Goal: Task Accomplishment & Management: Manage account settings

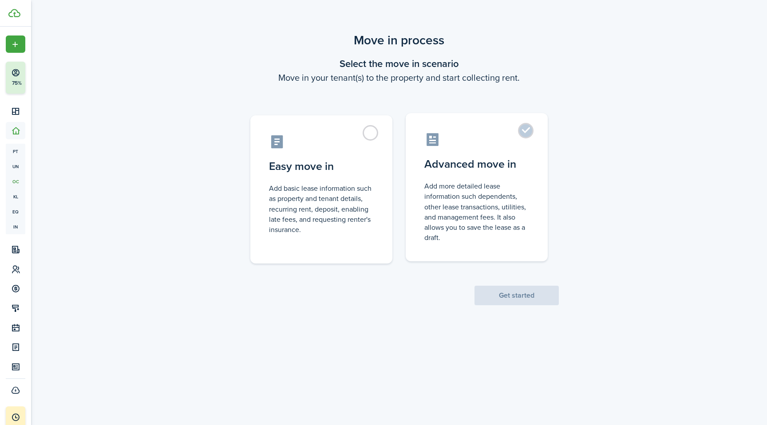
click at [527, 137] on label "Advanced move in Add more detailed lease information such dependents, other lea…" at bounding box center [477, 187] width 142 height 148
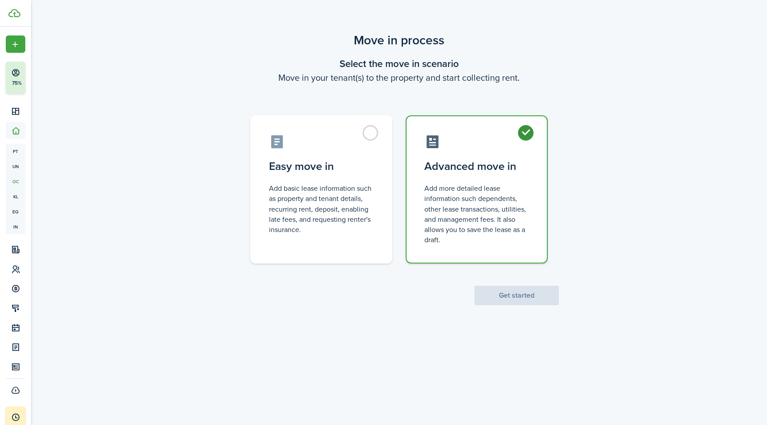
radio input "true"
click at [522, 295] on button "Get started" at bounding box center [517, 296] width 84 height 20
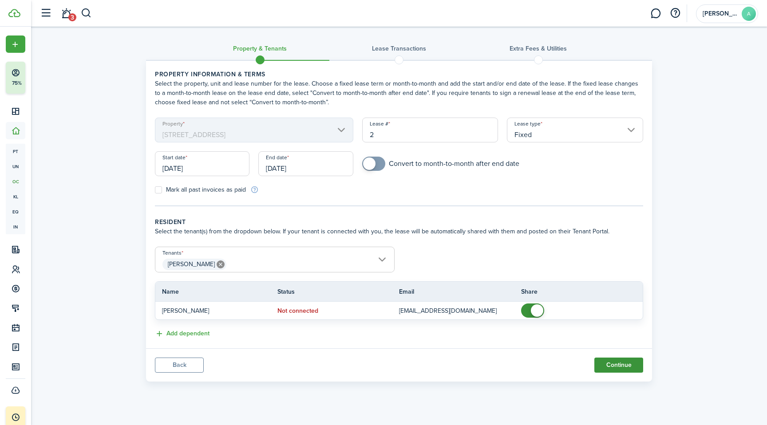
click at [623, 366] on button "Continue" at bounding box center [618, 365] width 49 height 15
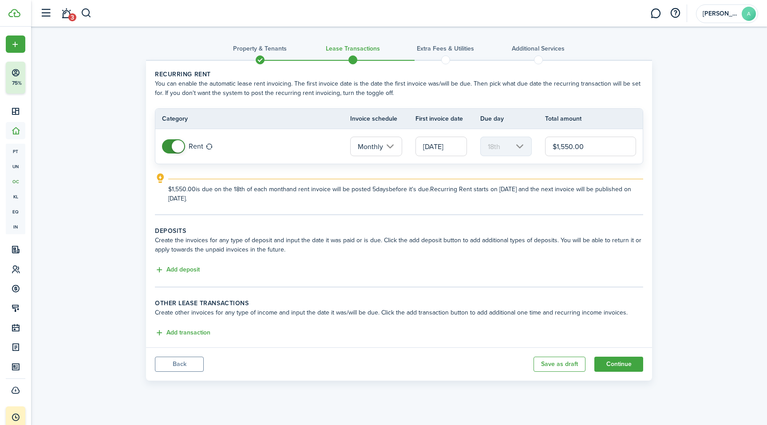
click at [457, 150] on input "[DATE]" at bounding box center [440, 147] width 51 height 20
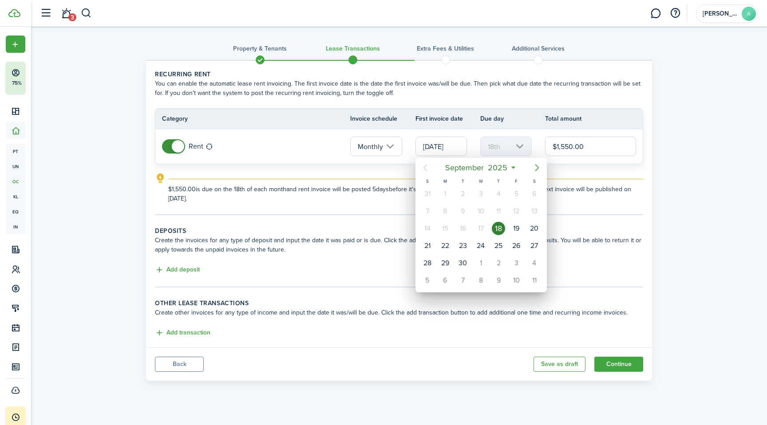
click at [540, 164] on icon "Next page" at bounding box center [537, 167] width 11 height 11
click at [484, 195] on div "1" at bounding box center [480, 193] width 13 height 13
type input "[DATE]"
type input "1st"
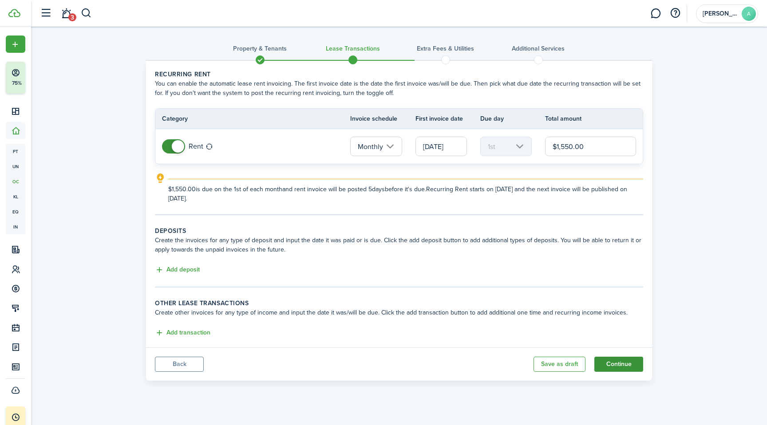
click at [638, 364] on button "Continue" at bounding box center [618, 364] width 49 height 15
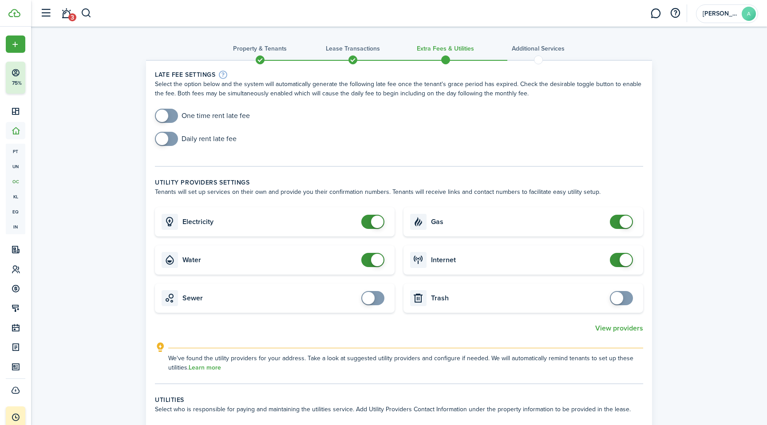
checkbox input "true"
click at [161, 142] on span at bounding box center [162, 139] width 12 height 12
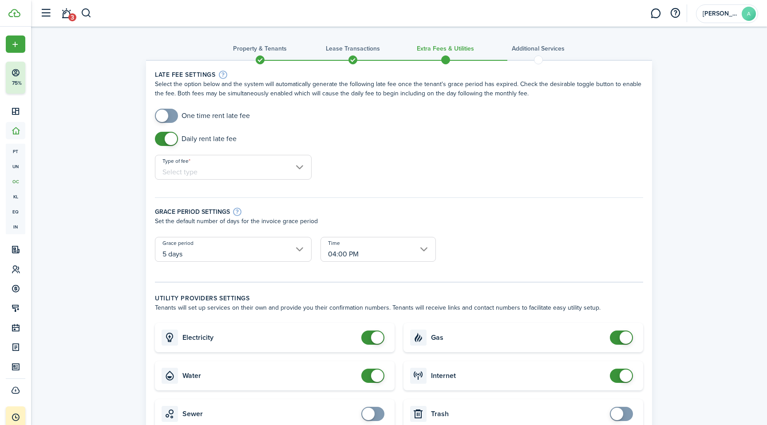
click at [282, 170] on input "Type of fee" at bounding box center [233, 167] width 157 height 25
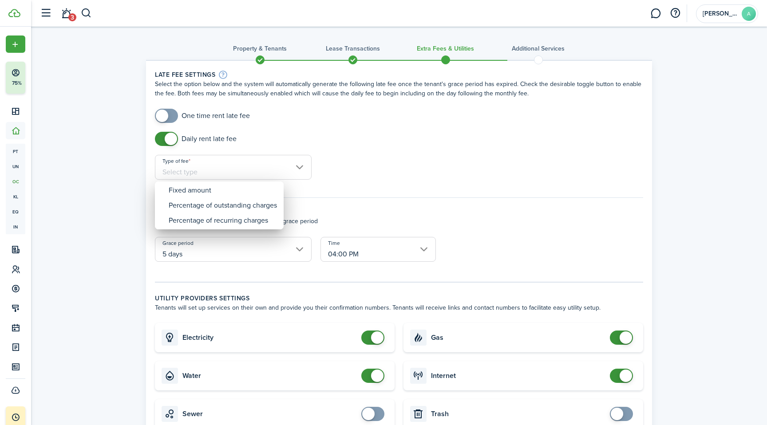
click at [300, 252] on div at bounding box center [383, 212] width 909 height 567
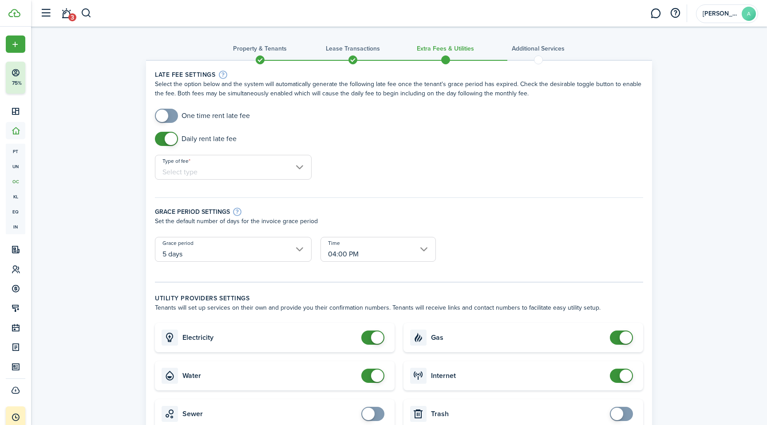
click at [300, 252] on input "5 days" at bounding box center [233, 249] width 157 height 25
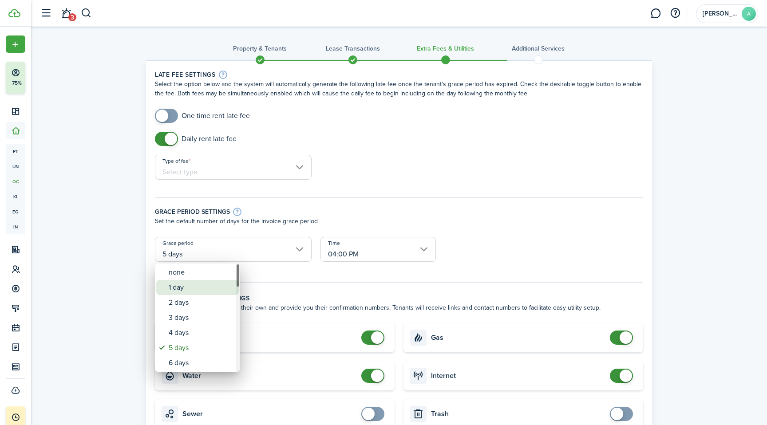
click at [193, 287] on div "1 day" at bounding box center [201, 287] width 65 height 15
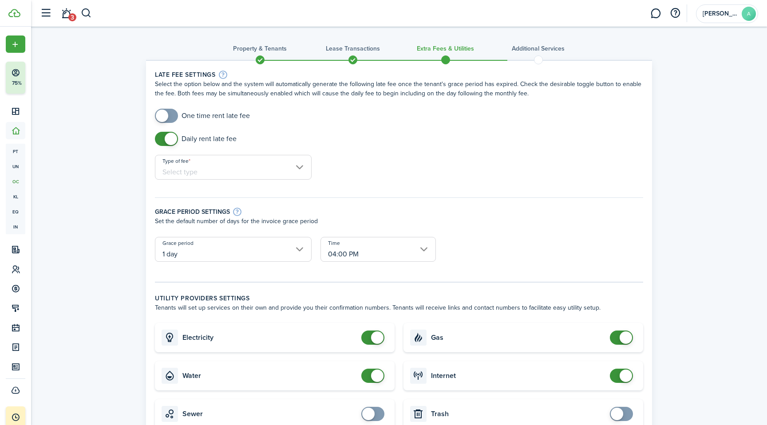
click at [297, 248] on input "1 day" at bounding box center [233, 249] width 157 height 25
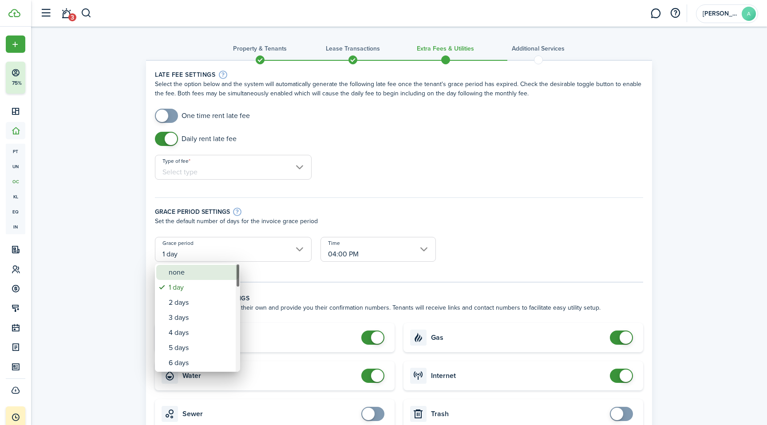
click at [191, 274] on div "none" at bounding box center [201, 272] width 65 height 15
type input "none"
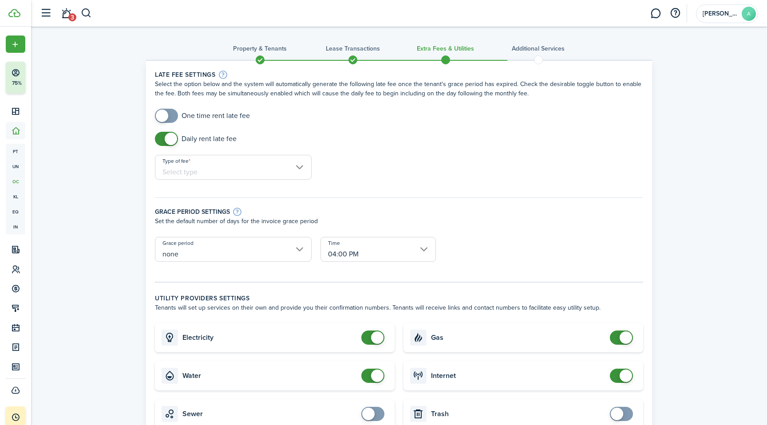
click at [406, 251] on input "04:00 PM" at bounding box center [378, 249] width 115 height 25
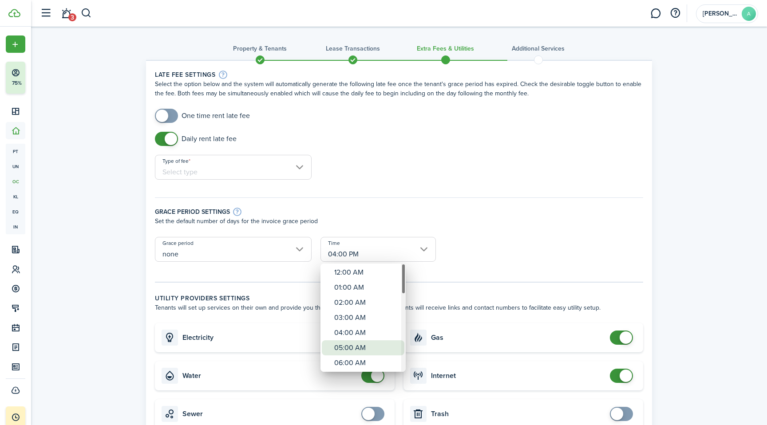
click at [345, 351] on div "05:00 AM" at bounding box center [366, 347] width 65 height 15
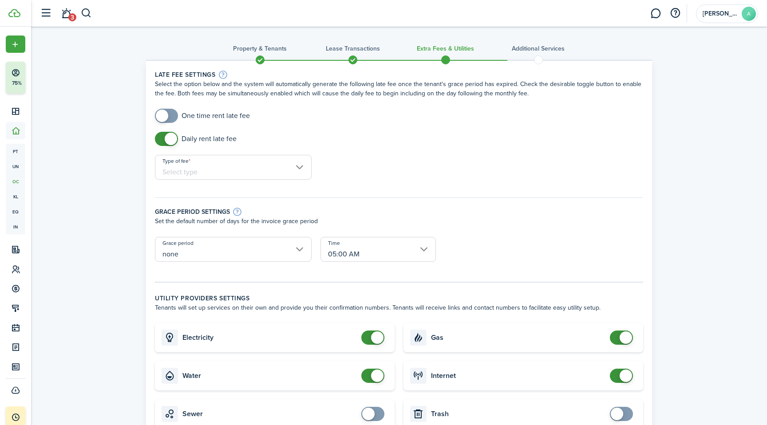
click at [399, 243] on input "05:00 AM" at bounding box center [378, 249] width 115 height 25
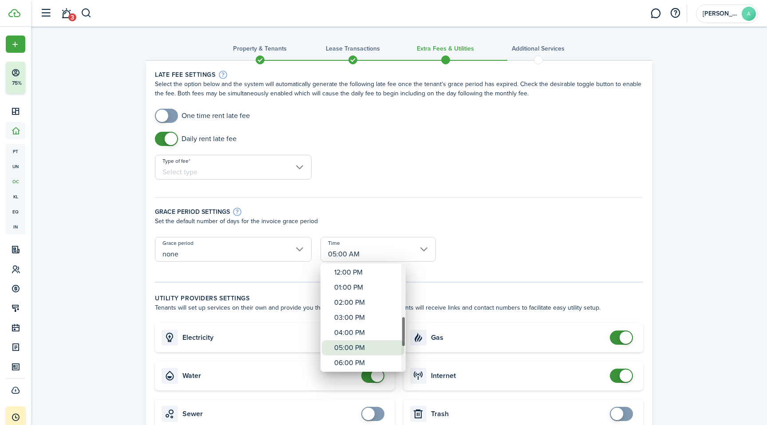
click at [354, 345] on div "05:00 PM" at bounding box center [366, 347] width 65 height 15
type input "05:00 PM"
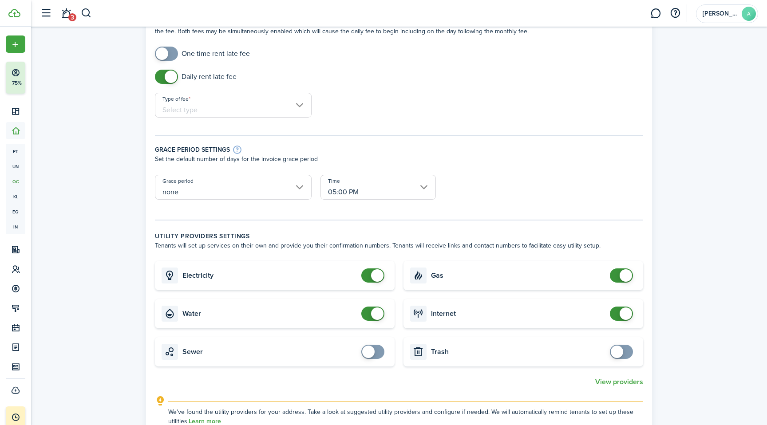
scroll to position [66, 0]
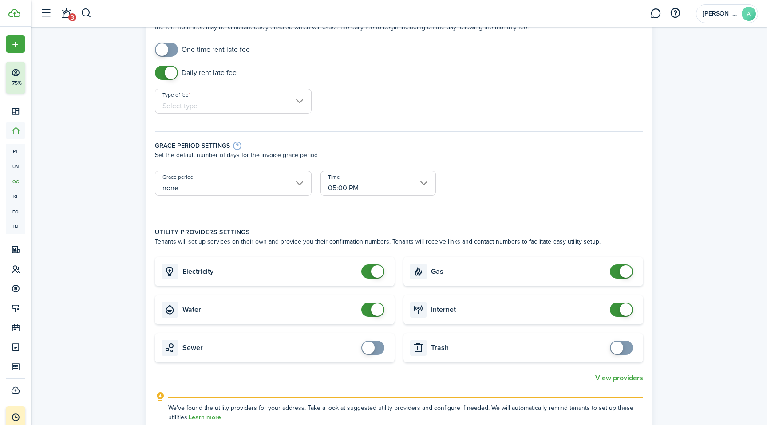
checkbox input "true"
click at [367, 348] on span at bounding box center [368, 348] width 12 height 12
checkbox input "true"
click at [617, 352] on span at bounding box center [617, 348] width 12 height 12
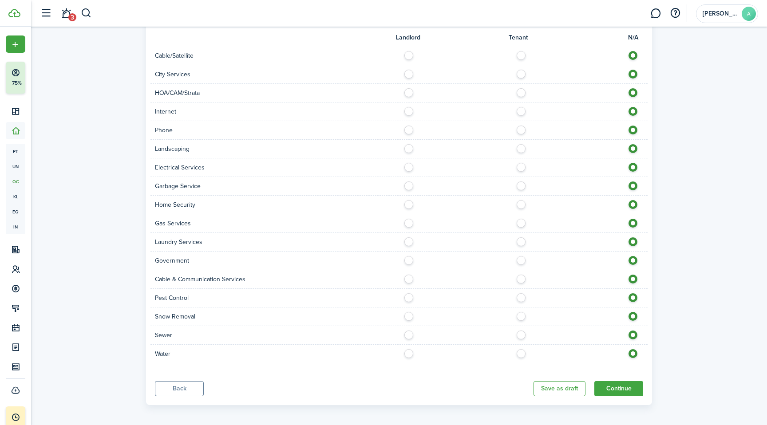
scroll to position [523, 0]
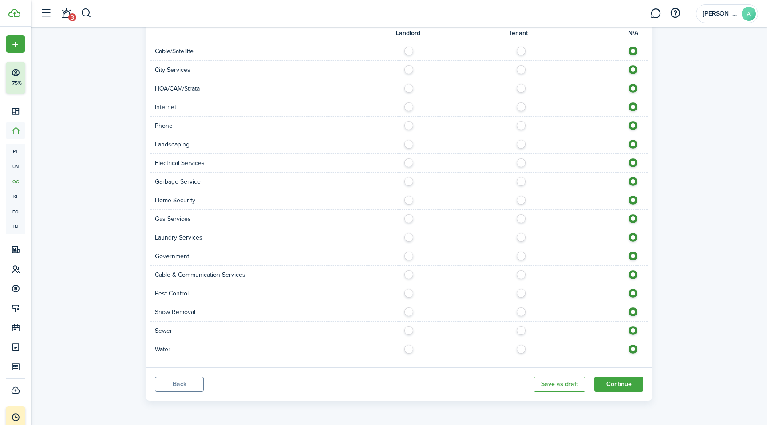
click at [522, 349] on label at bounding box center [524, 347] width 16 height 4
radio input "true"
click at [522, 325] on div "Sewer" at bounding box center [398, 331] width 497 height 19
click at [522, 329] on label at bounding box center [524, 328] width 16 height 4
radio input "true"
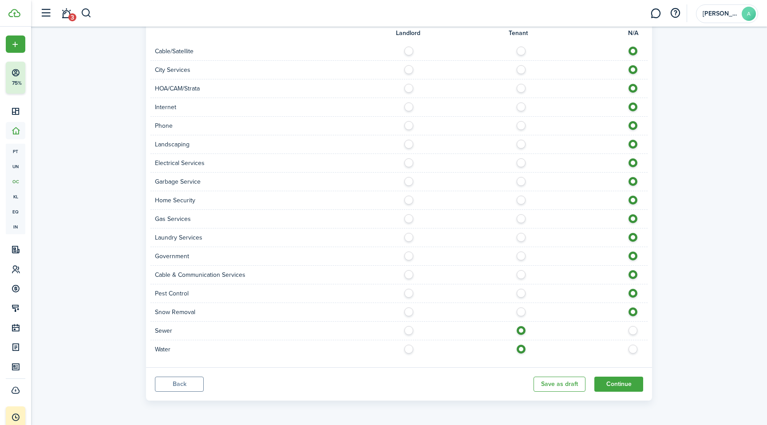
click at [522, 309] on label at bounding box center [524, 310] width 16 height 4
radio input "true"
click at [521, 293] on label at bounding box center [524, 291] width 16 height 4
radio input "true"
click at [519, 271] on label at bounding box center [524, 272] width 16 height 4
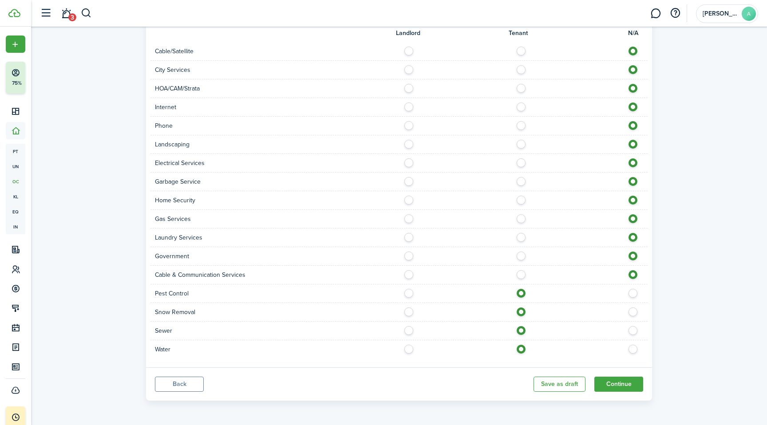
radio input "true"
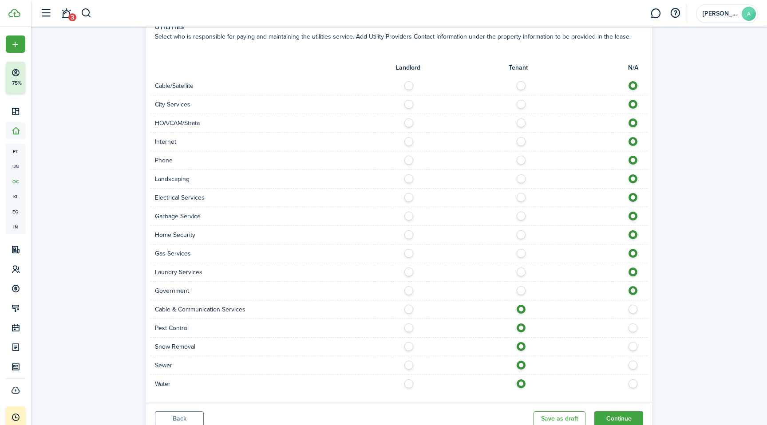
scroll to position [488, 0]
click at [521, 236] on label at bounding box center [524, 233] width 16 height 4
radio input "true"
click at [520, 217] on label at bounding box center [524, 215] width 16 height 4
radio input "true"
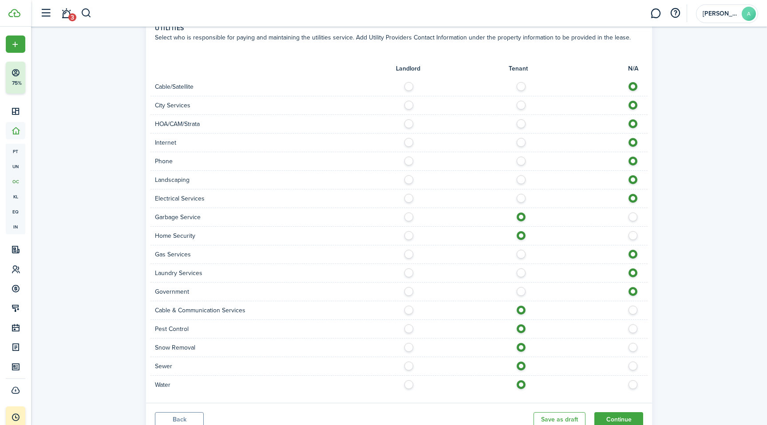
click at [520, 198] on label at bounding box center [524, 196] width 16 height 4
radio input "true"
click at [521, 180] on label at bounding box center [524, 177] width 16 height 4
radio input "true"
click at [519, 161] on label at bounding box center [524, 159] width 16 height 4
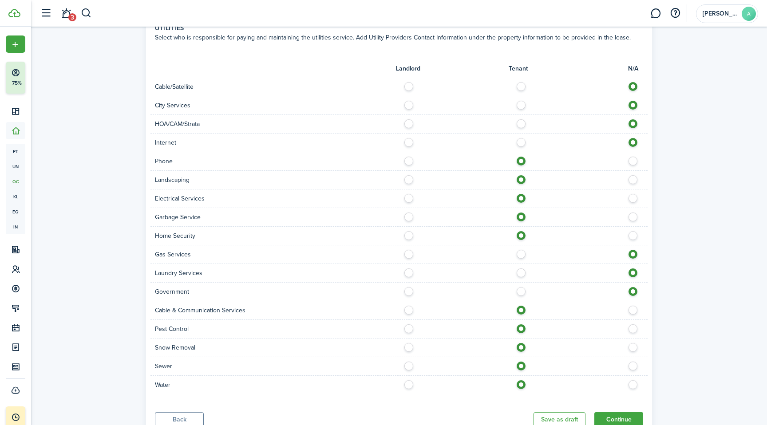
click at [521, 160] on label at bounding box center [524, 159] width 16 height 4
click at [630, 161] on label at bounding box center [636, 159] width 16 height 4
radio input "false"
radio input "true"
click at [521, 142] on label at bounding box center [524, 140] width 16 height 4
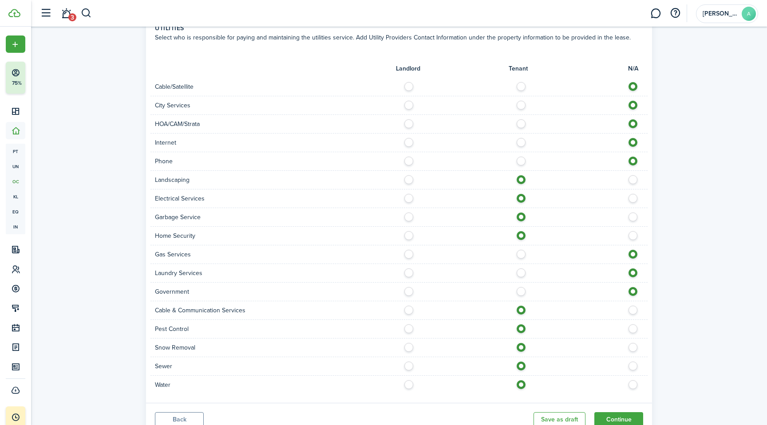
radio input "true"
click at [522, 105] on label at bounding box center [524, 103] width 16 height 4
radio input "true"
click at [518, 87] on label at bounding box center [524, 84] width 16 height 4
radio input "true"
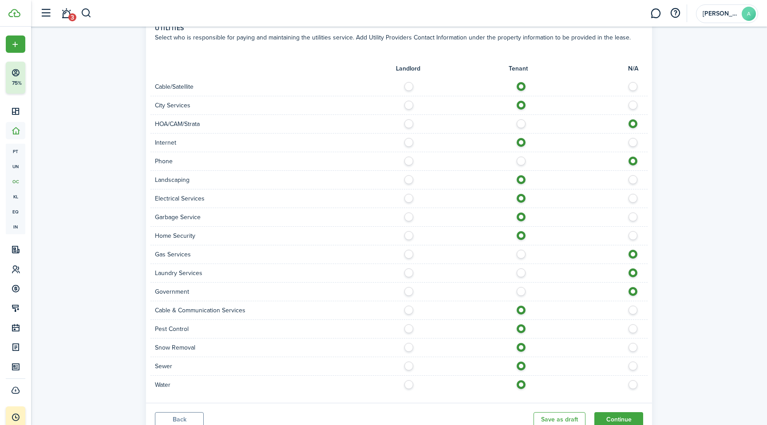
scroll to position [523, 0]
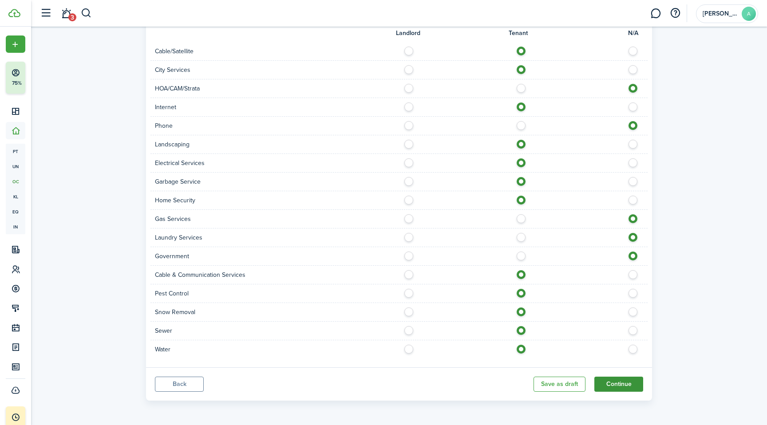
click at [622, 381] on button "Continue" at bounding box center [618, 384] width 49 height 15
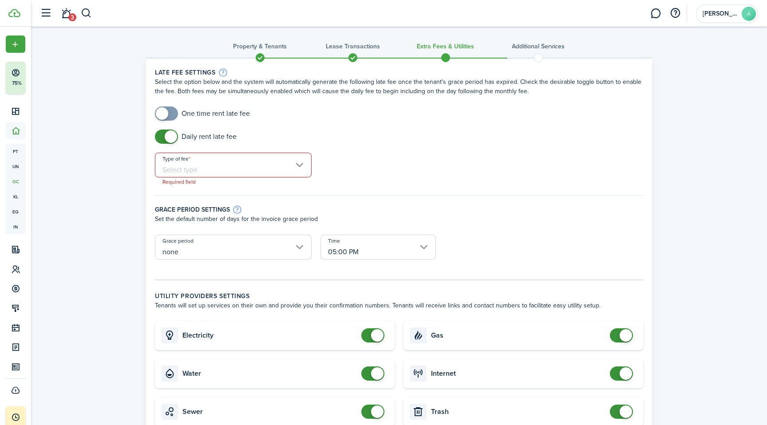
scroll to position [0, 0]
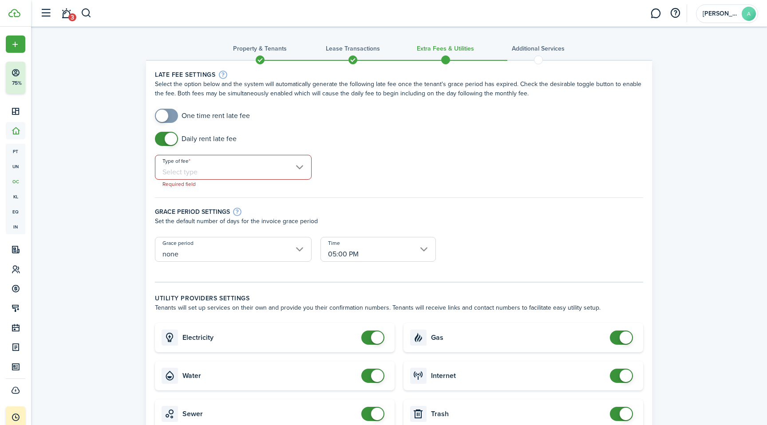
click at [297, 172] on input "Type of fee" at bounding box center [233, 167] width 157 height 25
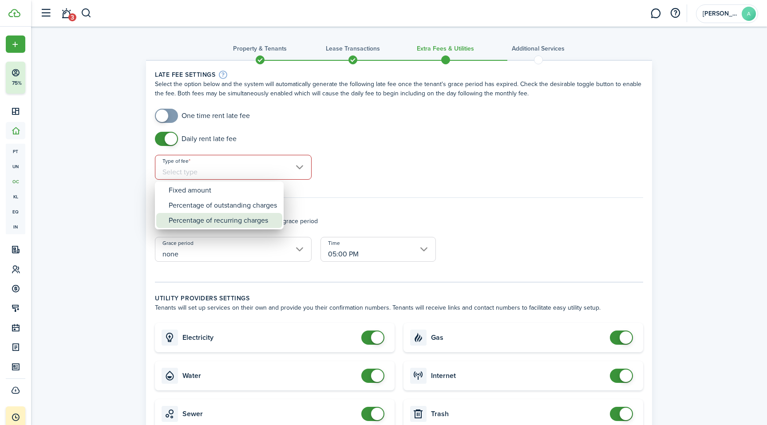
click at [240, 221] on div "Percentage of recurring charges" at bounding box center [223, 220] width 108 height 15
type input "Percentage of recurring charges"
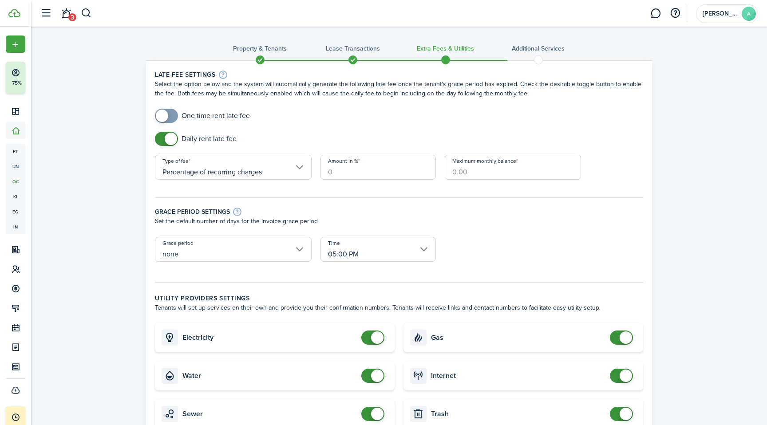
click at [480, 175] on input "Maximum monthly balance" at bounding box center [513, 167] width 136 height 25
click at [293, 169] on input "Percentage of recurring charges" at bounding box center [233, 167] width 157 height 25
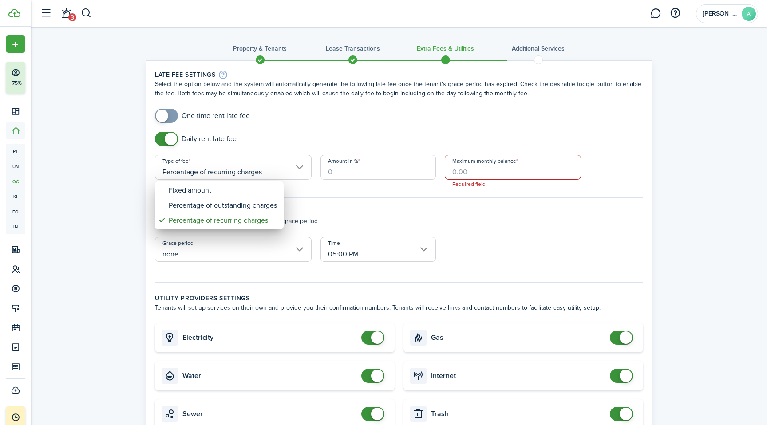
click at [347, 174] on div at bounding box center [383, 212] width 909 height 567
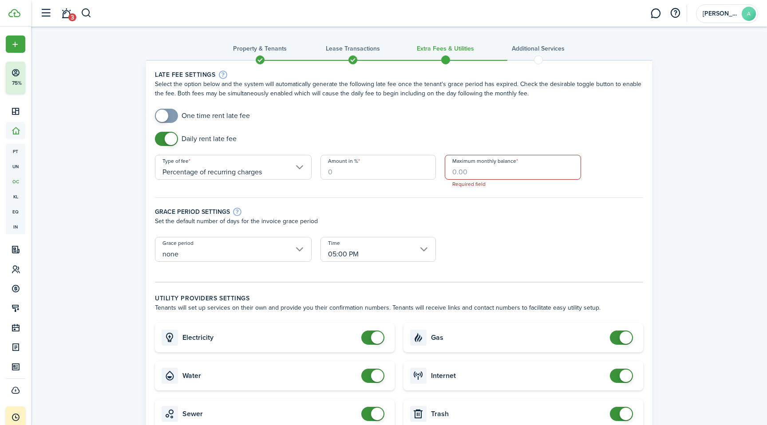
click at [347, 174] on input "Amount in %" at bounding box center [378, 167] width 115 height 25
type input "30"
click at [485, 171] on input "Maximum monthly balance" at bounding box center [513, 167] width 136 height 25
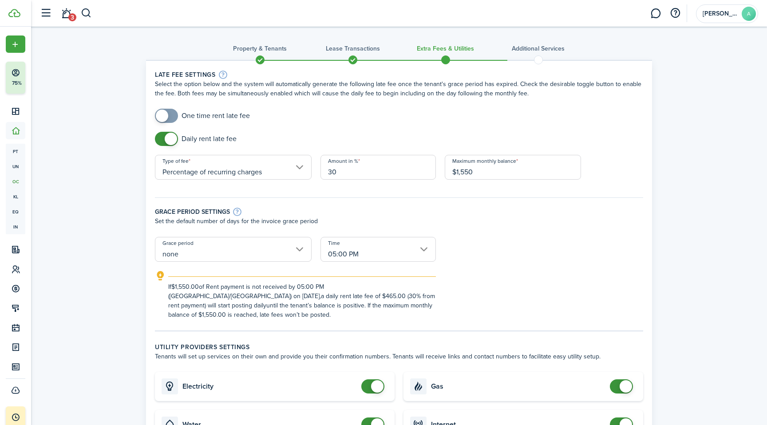
type input "$1,550.00"
click at [340, 174] on input "30" at bounding box center [378, 167] width 115 height 25
type input "3"
type input "1"
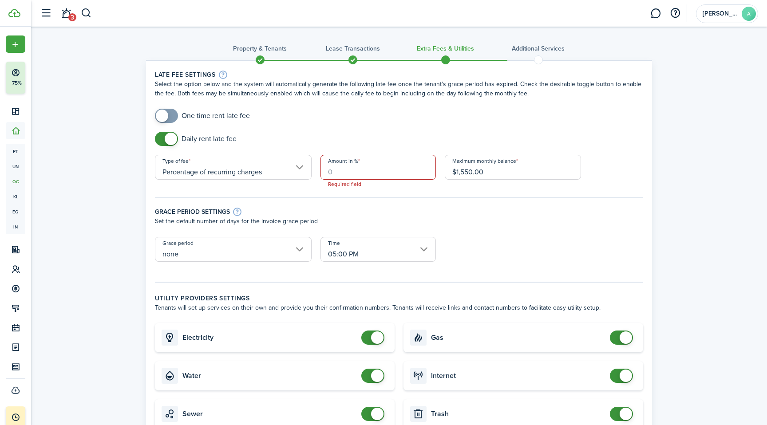
type input "5"
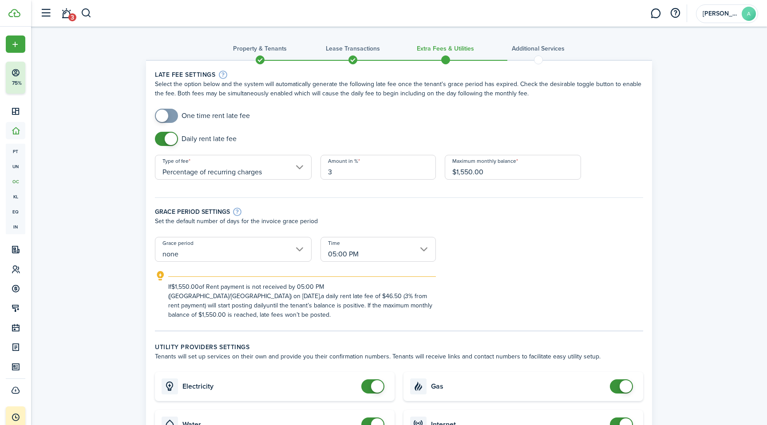
type input "3"
click at [553, 255] on form "One time rent late fee Daily rent late fee Type of fee Percentage of recurring …" at bounding box center [398, 214] width 497 height 211
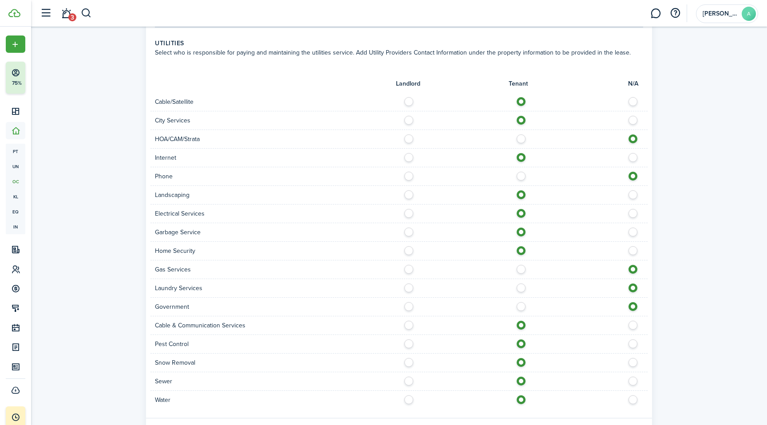
scroll to position [572, 0]
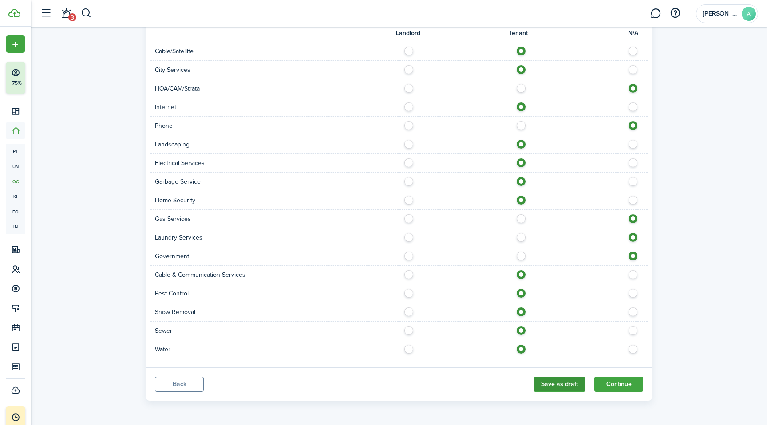
click at [578, 384] on button "Save as draft" at bounding box center [560, 384] width 52 height 15
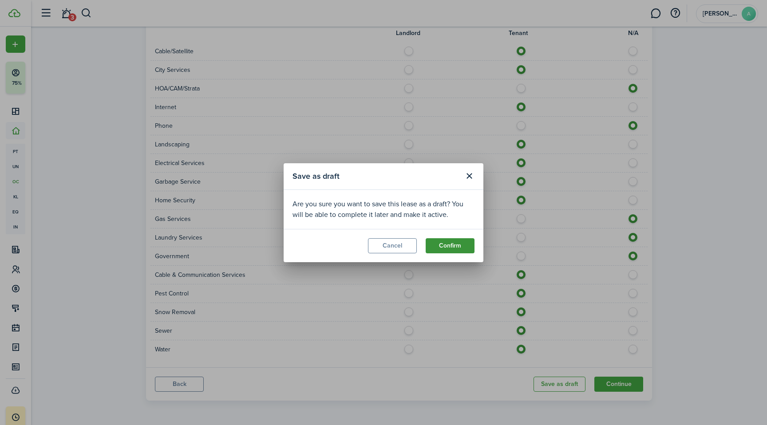
click at [443, 244] on button "Confirm" at bounding box center [450, 245] width 49 height 15
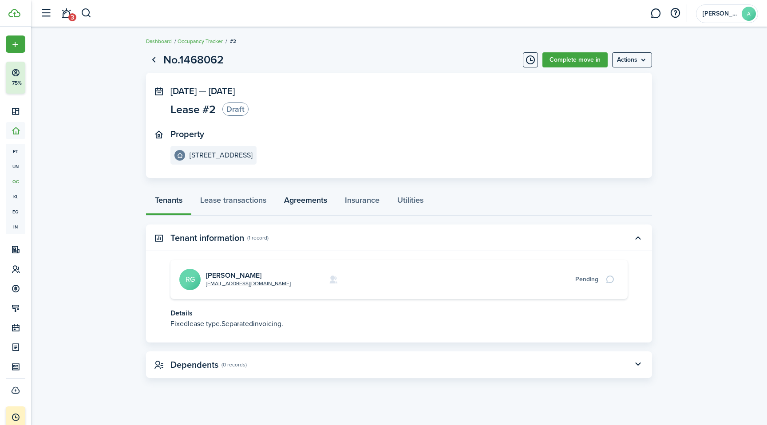
click at [289, 201] on link "Agreements" at bounding box center [305, 202] width 61 height 27
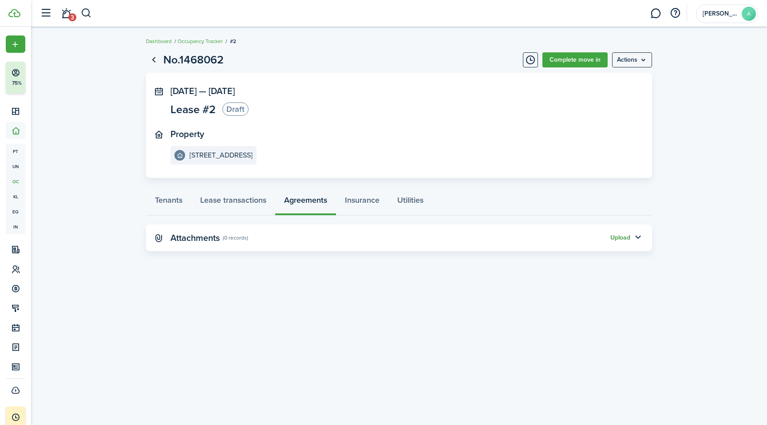
click at [617, 237] on button "Upload" at bounding box center [620, 237] width 20 height 7
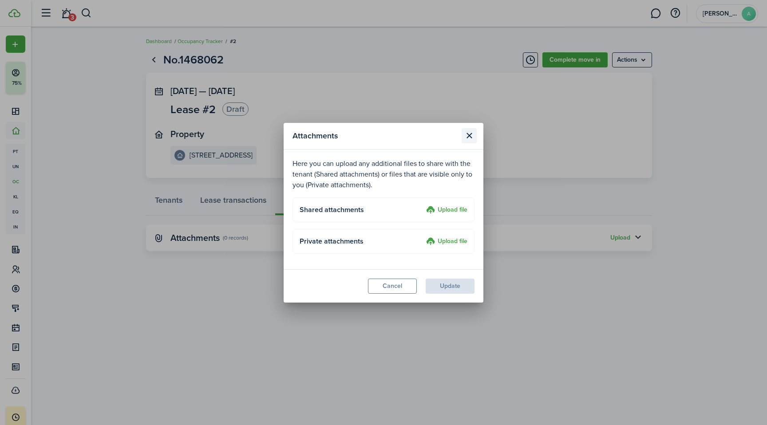
click at [470, 138] on button "Close modal" at bounding box center [469, 135] width 15 height 15
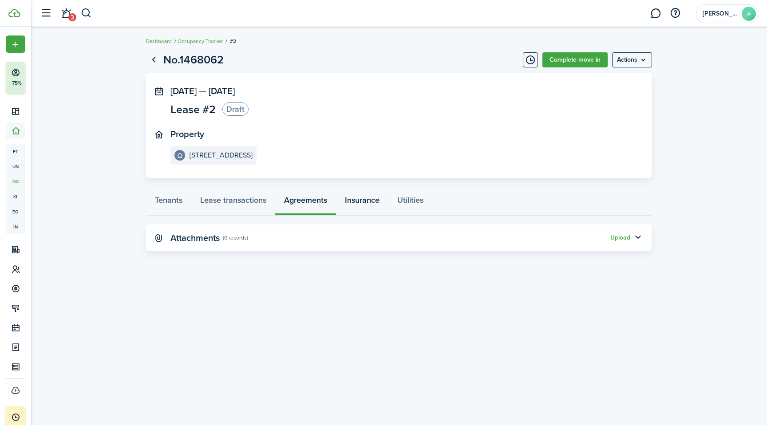
click at [366, 201] on link "Insurance" at bounding box center [362, 202] width 52 height 27
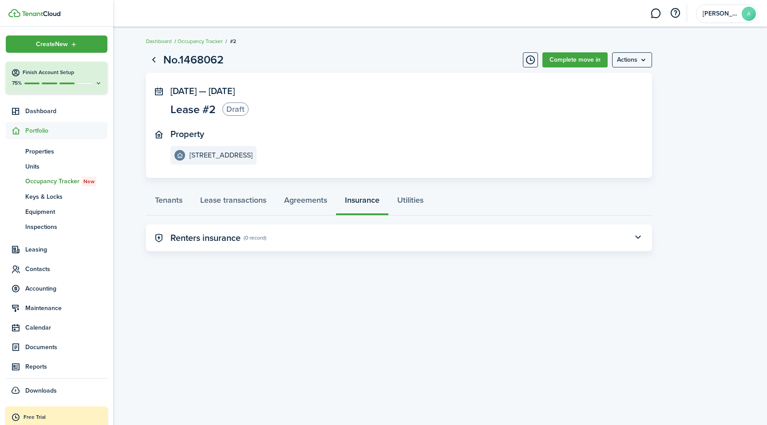
scroll to position [18, 0]
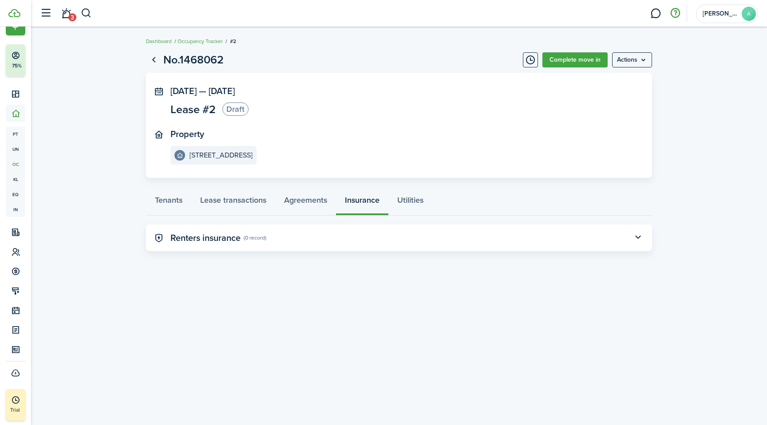
click at [676, 15] on button "button" at bounding box center [675, 13] width 15 height 15
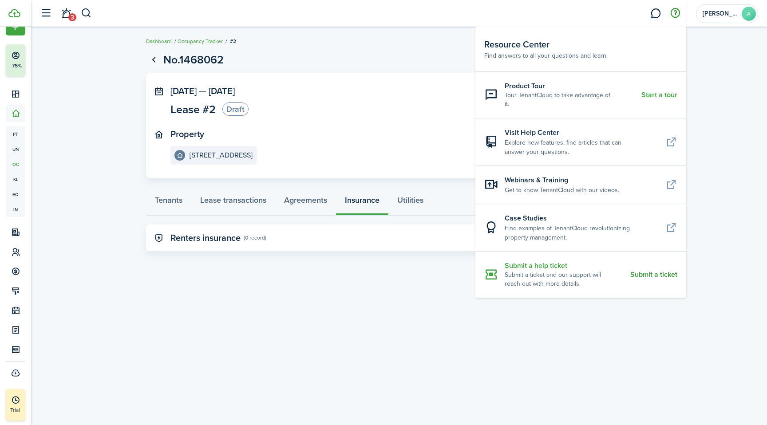
click at [566, 271] on resource-center-item-description "Submit a ticket and our support will reach out with more details." at bounding box center [564, 280] width 119 height 18
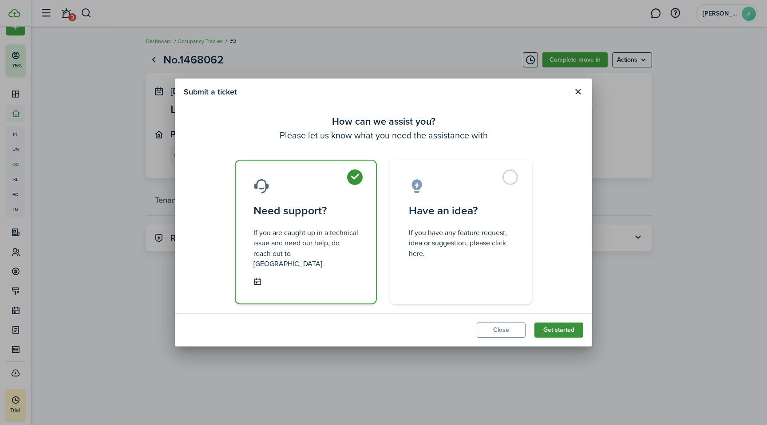
click at [572, 328] on button "Get started" at bounding box center [558, 330] width 49 height 15
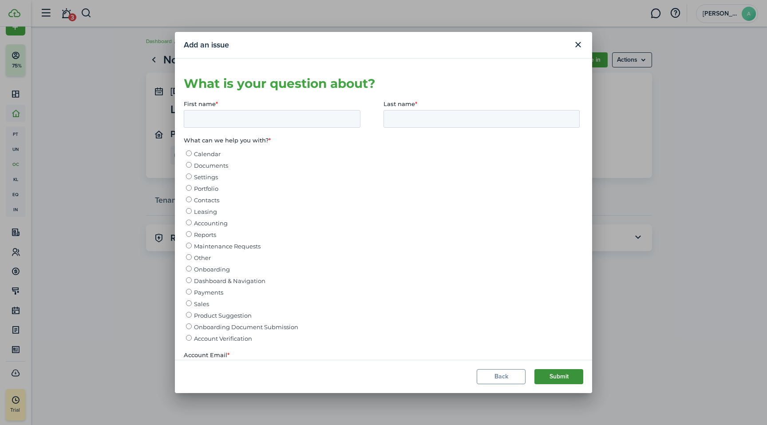
scroll to position [0, 0]
click at [233, 125] on input "First name *" at bounding box center [272, 119] width 177 height 18
type input "q"
type input "[PERSON_NAME]"
click at [419, 121] on input "Last name *" at bounding box center [482, 119] width 196 height 18
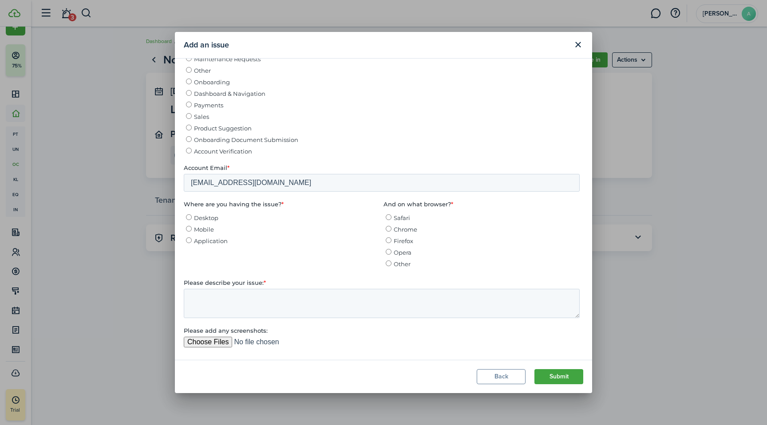
scroll to position [203, 0]
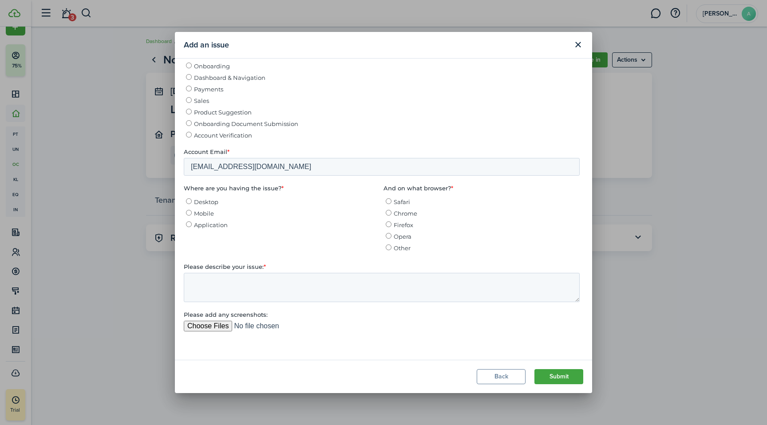
type input "[PERSON_NAME]"
click at [189, 204] on input "Desktop" at bounding box center [189, 201] width 6 height 6
radio input "true"
click at [387, 216] on input "Chrome" at bounding box center [389, 213] width 6 height 6
radio input "true"
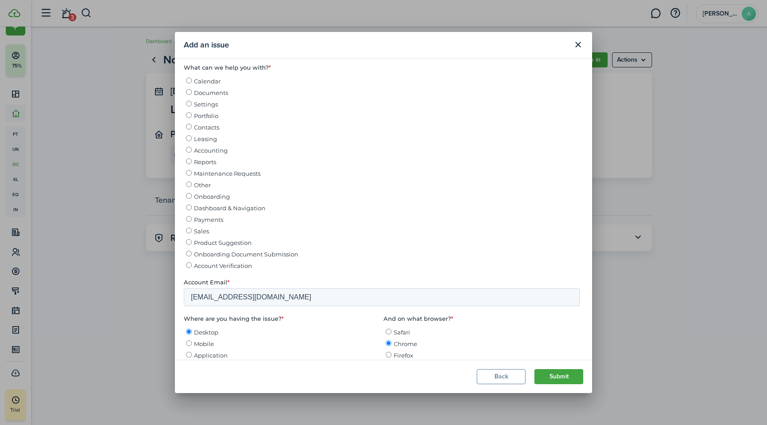
scroll to position [71, 0]
click at [187, 106] on input "Settings" at bounding box center [189, 106] width 6 height 6
radio input "true"
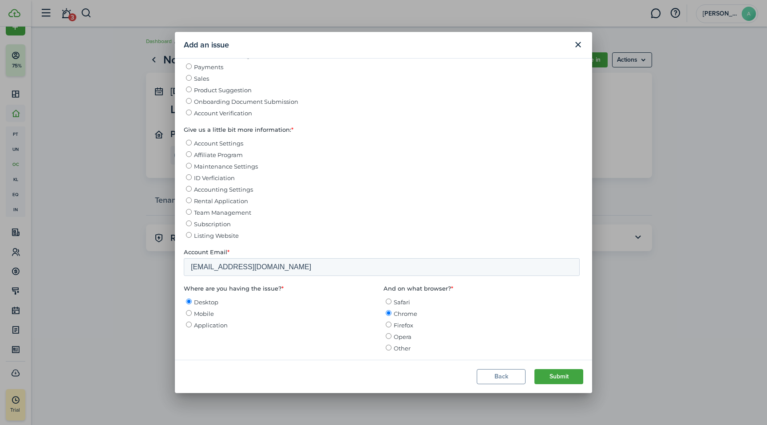
scroll to position [328, 0]
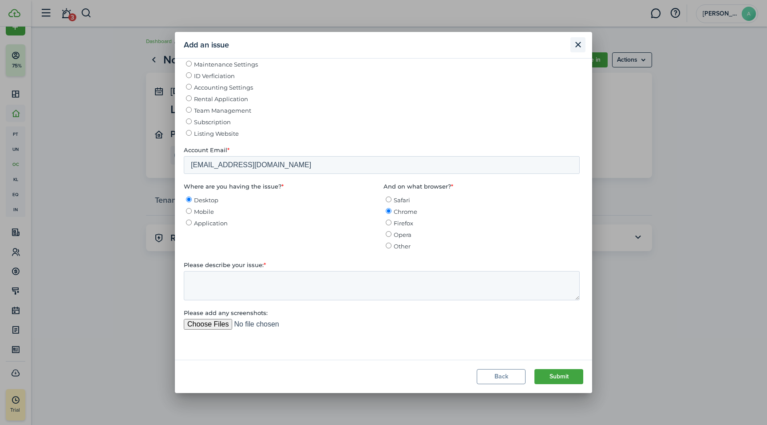
click at [579, 46] on button "Close modal" at bounding box center [577, 44] width 15 height 15
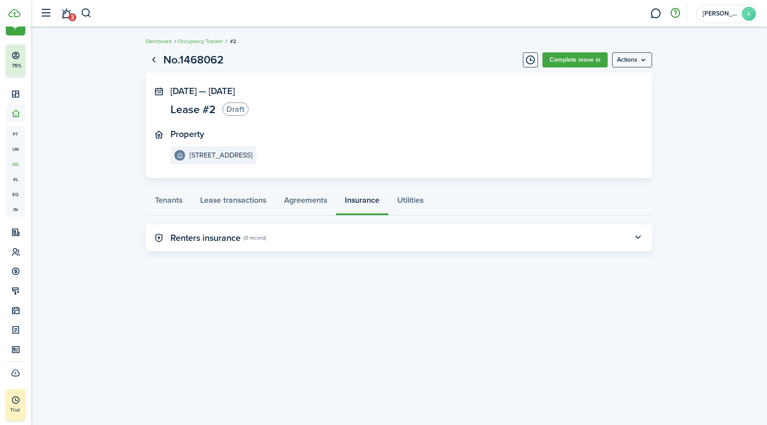
click at [671, 10] on button "button" at bounding box center [675, 13] width 15 height 15
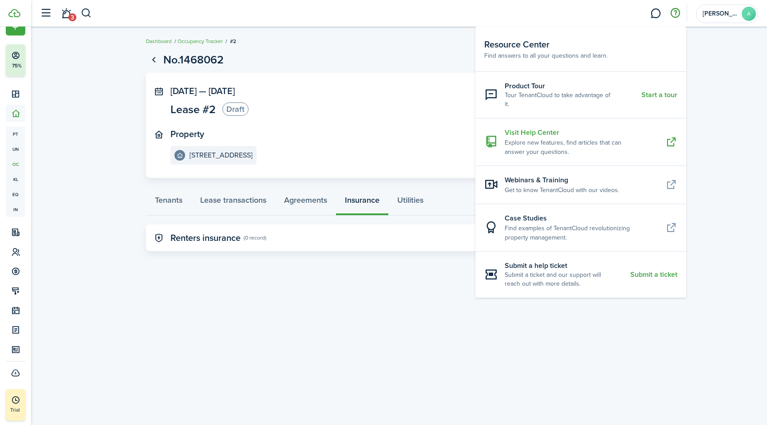
click at [632, 138] on resource-center-item-description "Explore new features, find articles that can answer your questions." at bounding box center [582, 147] width 154 height 19
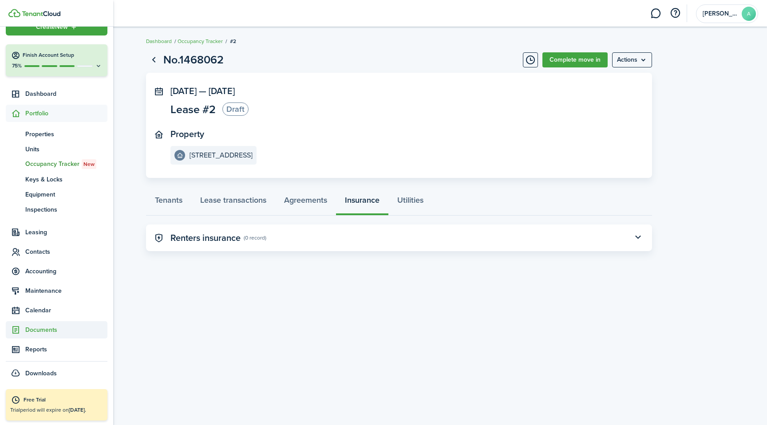
click at [34, 331] on span "Documents" at bounding box center [66, 329] width 82 height 9
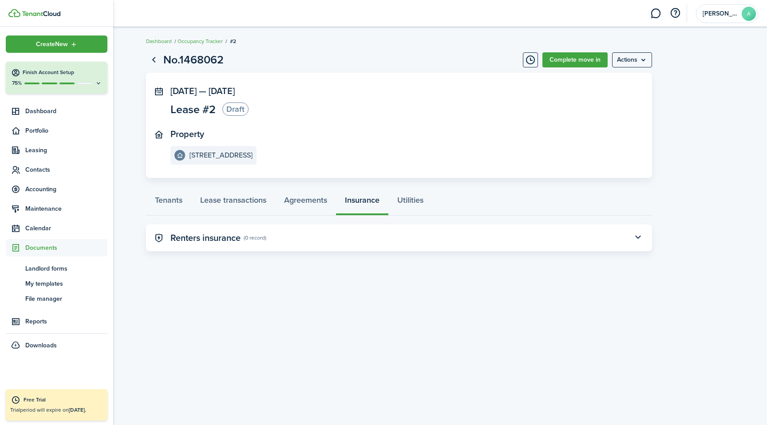
scroll to position [0, 0]
click at [59, 270] on span "Landlord forms" at bounding box center [66, 268] width 82 height 9
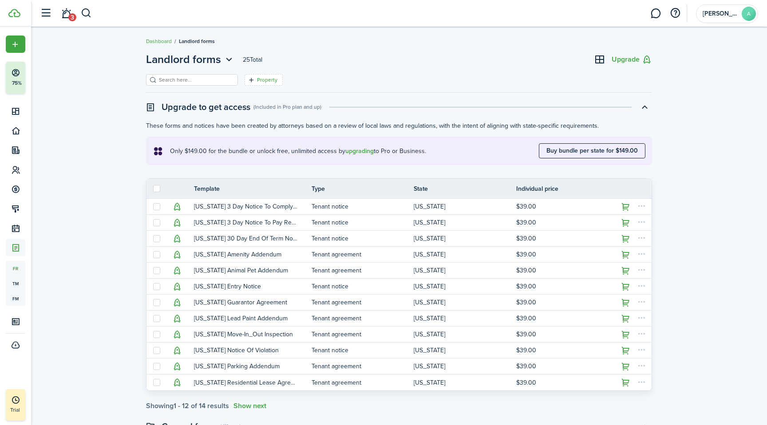
click at [260, 75] on filter-tag "Property" at bounding box center [264, 80] width 38 height 12
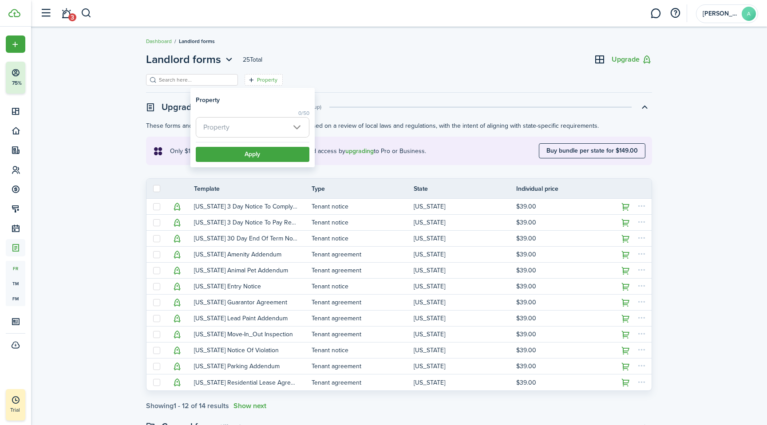
click at [133, 140] on div "Landlord forms 25 Total Upgrade Property Upgrade to get access ( Included in Pr…" at bounding box center [399, 366] width 736 height 639
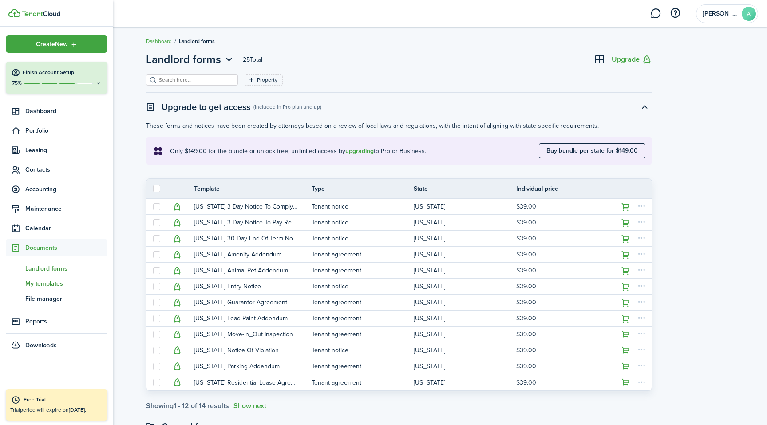
click at [50, 284] on span "My templates" at bounding box center [66, 283] width 82 height 9
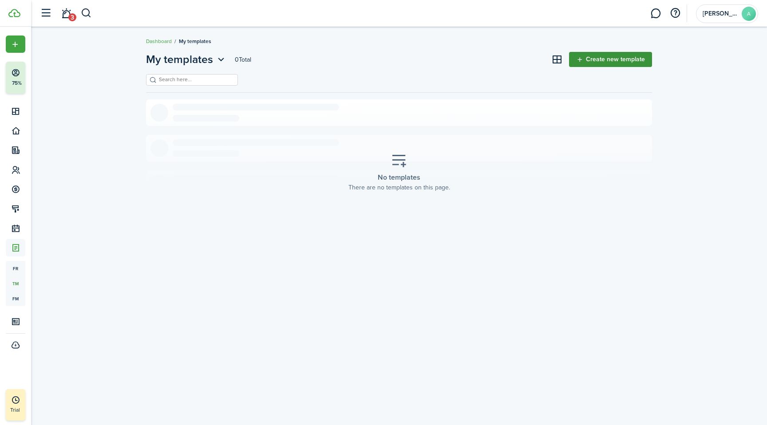
click at [618, 62] on link "Create new template" at bounding box center [610, 59] width 83 height 15
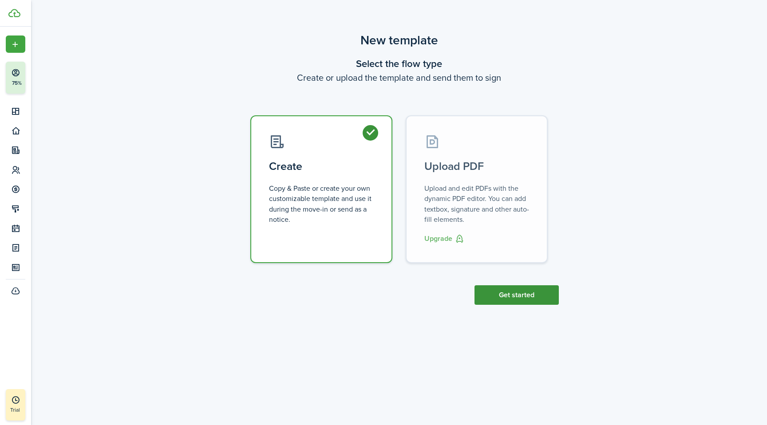
click at [513, 297] on button "Get started" at bounding box center [517, 295] width 84 height 20
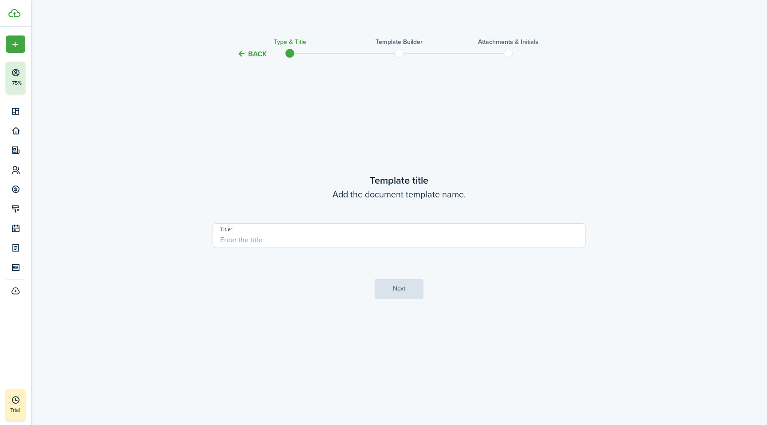
click at [268, 234] on input "Title" at bounding box center [399, 235] width 373 height 25
type input "Lease"
click at [404, 288] on button "Next" at bounding box center [399, 289] width 49 height 20
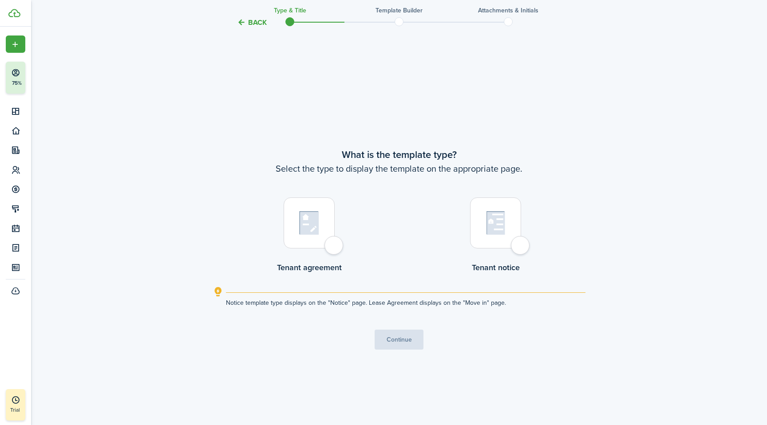
scroll to position [366, 0]
click at [329, 242] on div at bounding box center [309, 222] width 51 height 51
radio input "true"
click at [390, 336] on button "Continue" at bounding box center [399, 339] width 49 height 20
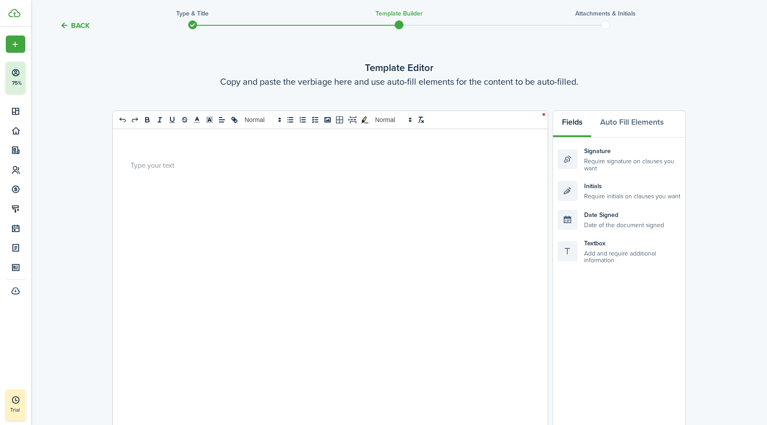
scroll to position [0, 0]
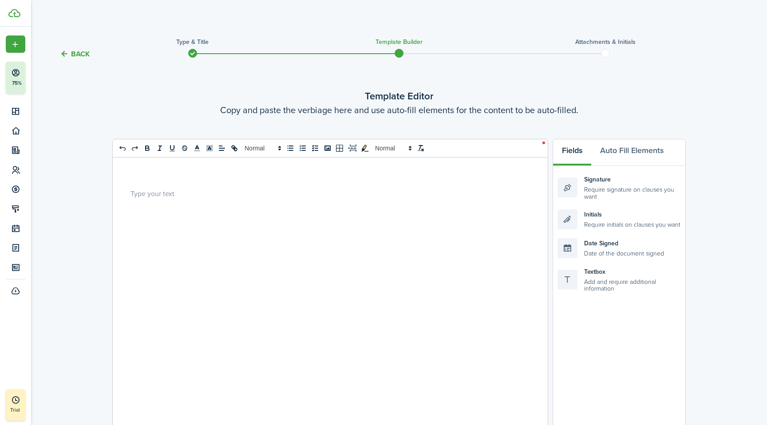
click at [79, 52] on button "Back" at bounding box center [75, 53] width 30 height 9
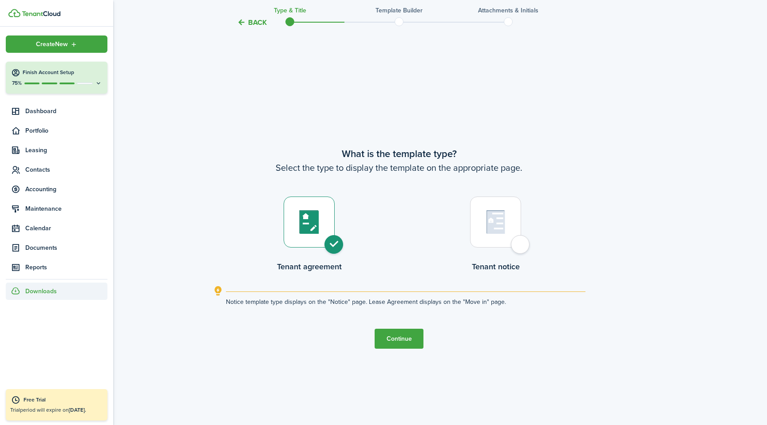
click at [39, 293] on span "Downloads" at bounding box center [41, 291] width 32 height 9
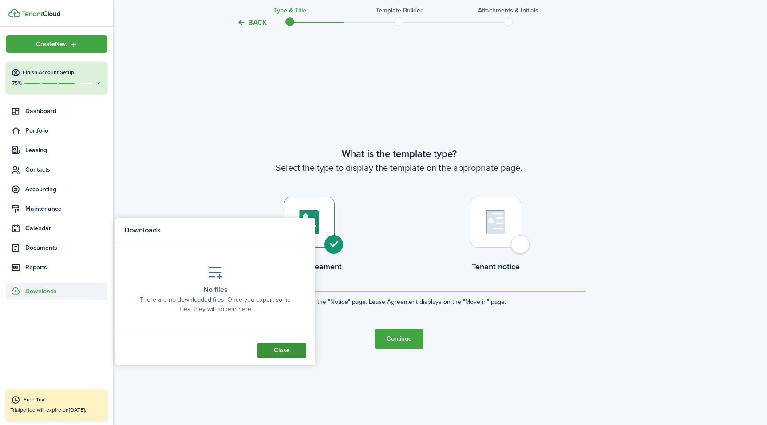
click at [277, 350] on button "Close" at bounding box center [281, 350] width 49 height 15
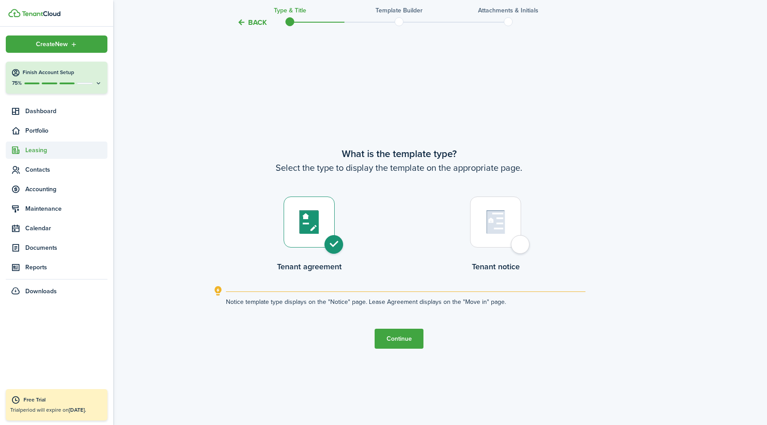
click at [44, 153] on span "Leasing" at bounding box center [66, 150] width 82 height 9
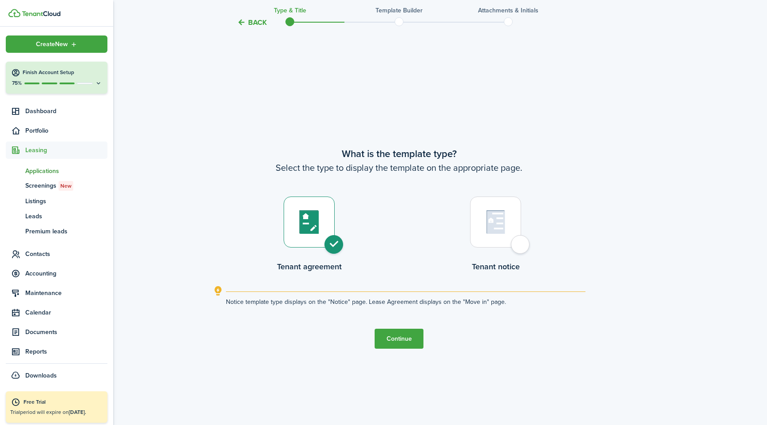
click at [46, 174] on span "Applications" at bounding box center [66, 170] width 82 height 9
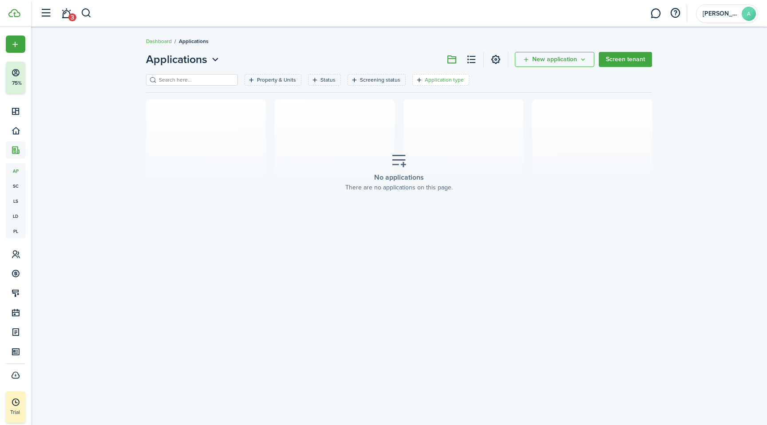
click at [441, 78] on filter-tag-label "Application type" at bounding box center [444, 80] width 39 height 8
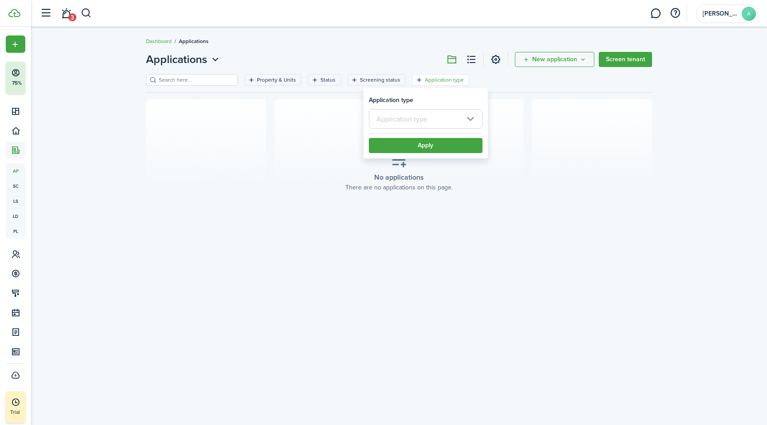
click at [516, 90] on div "Property & Units Status Screening status Application type Save filters Clear all" at bounding box center [399, 83] width 506 height 18
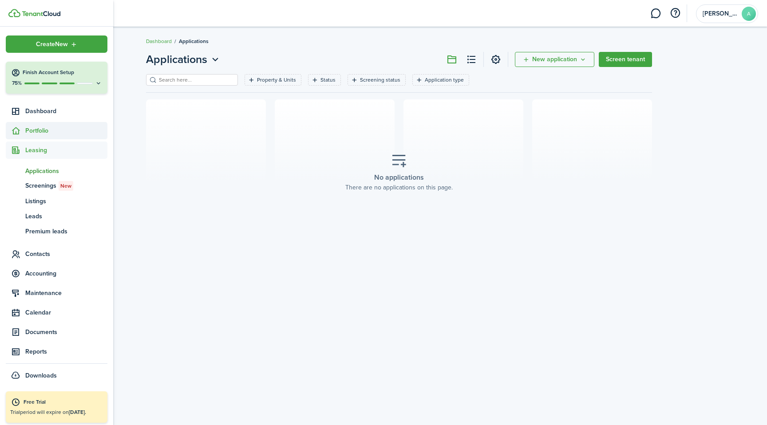
click at [44, 129] on span "Portfolio" at bounding box center [66, 130] width 82 height 9
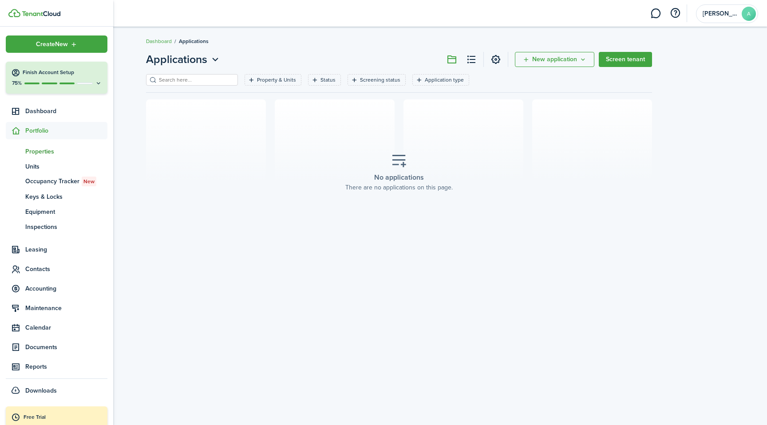
click at [52, 150] on span "Properties" at bounding box center [66, 151] width 82 height 9
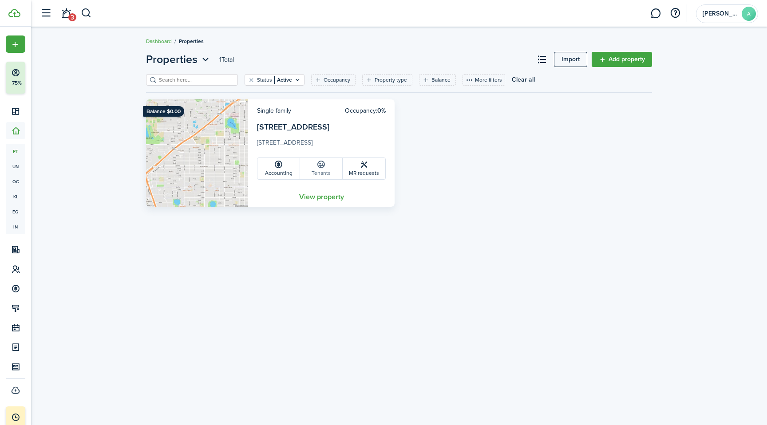
click at [325, 168] on icon at bounding box center [321, 164] width 9 height 9
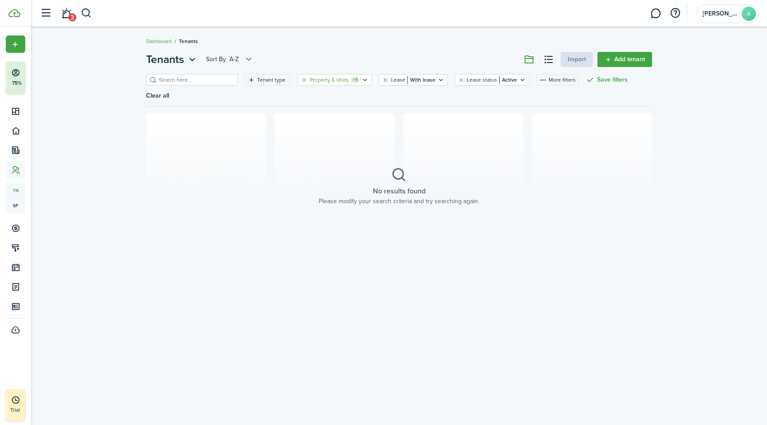
click at [361, 78] on icon "Open filter" at bounding box center [365, 79] width 8 height 7
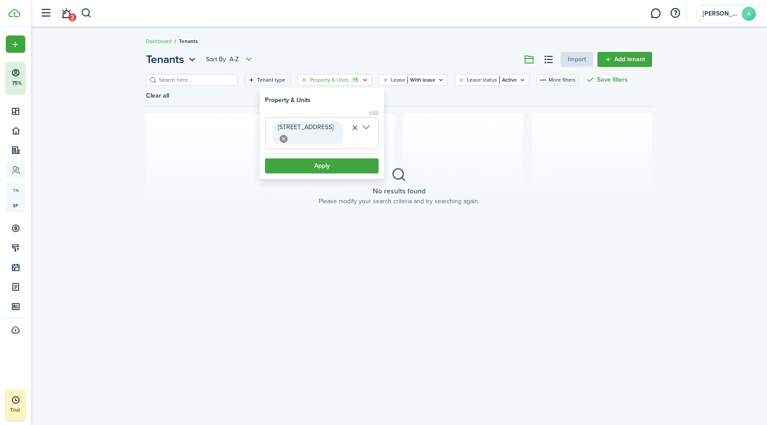
click at [360, 51] on div "Tenants Sort by A-Z Import Add tenant Tenant type Property & Units +1 Lease Wit…" at bounding box center [399, 155] width 736 height 217
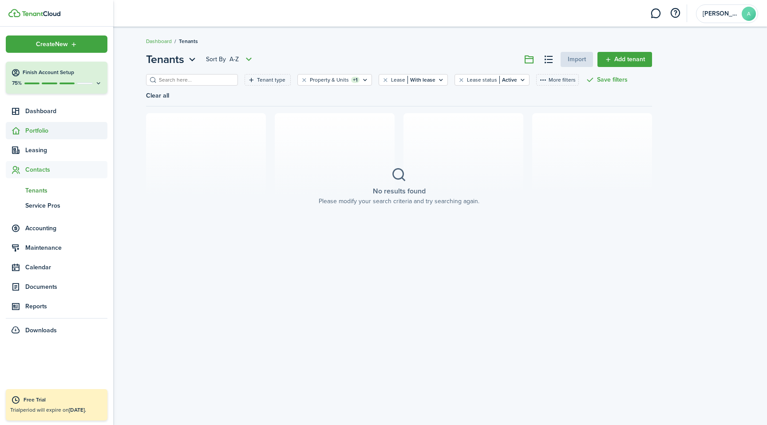
click at [42, 133] on span "Portfolio" at bounding box center [66, 130] width 82 height 9
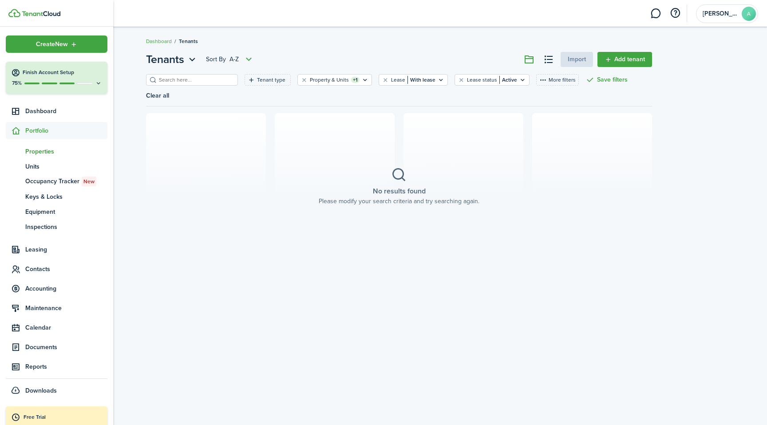
click at [42, 150] on span "Properties" at bounding box center [66, 151] width 82 height 9
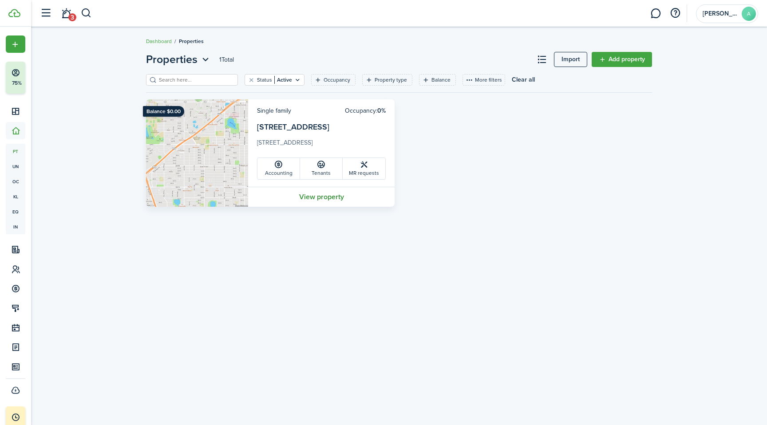
click at [326, 195] on link "View property" at bounding box center [321, 197] width 146 height 20
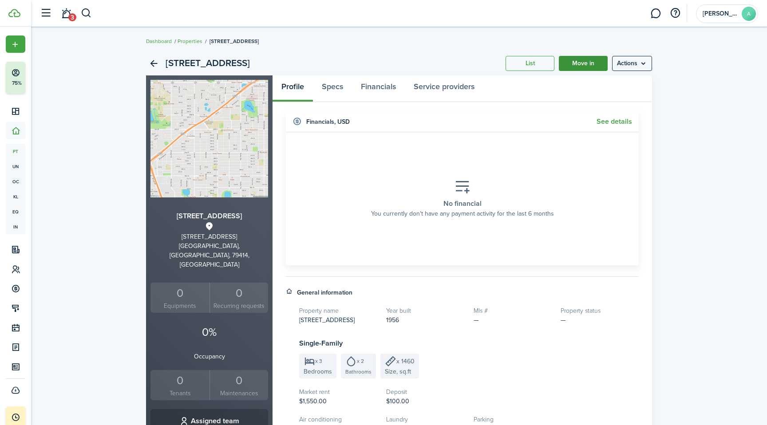
click at [590, 59] on link "Move in" at bounding box center [583, 63] width 49 height 15
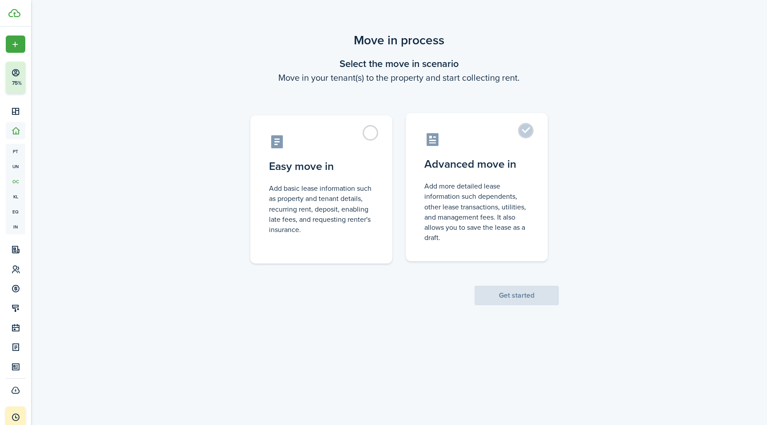
click at [527, 128] on label "Advanced move in Add more detailed lease information such dependents, other lea…" at bounding box center [477, 187] width 142 height 148
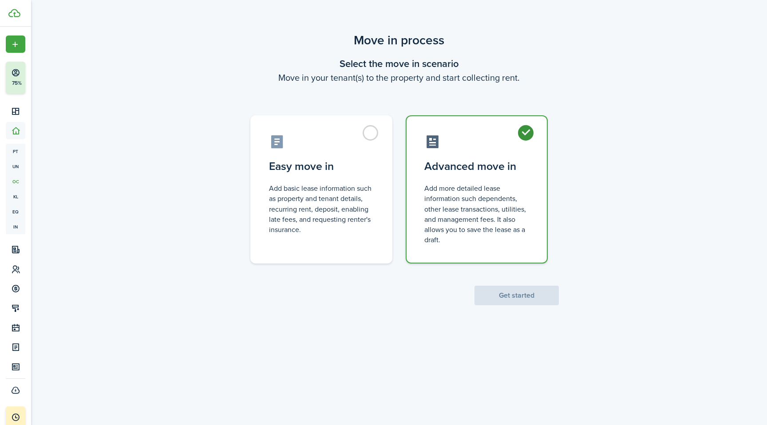
radio input "true"
click at [521, 297] on button "Get started" at bounding box center [517, 296] width 84 height 20
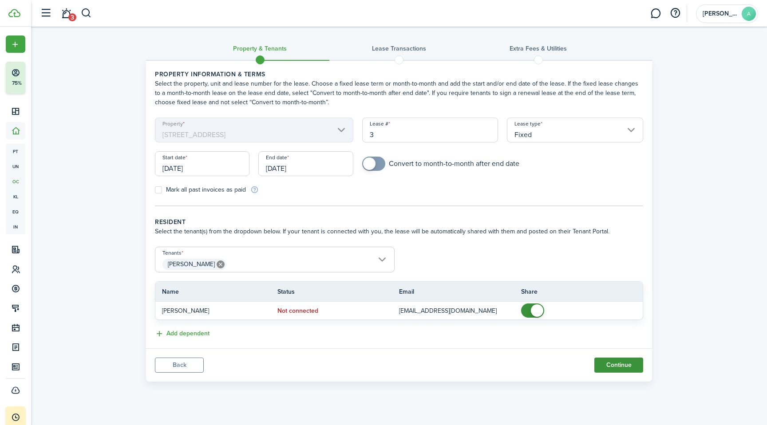
click at [614, 364] on button "Continue" at bounding box center [618, 365] width 49 height 15
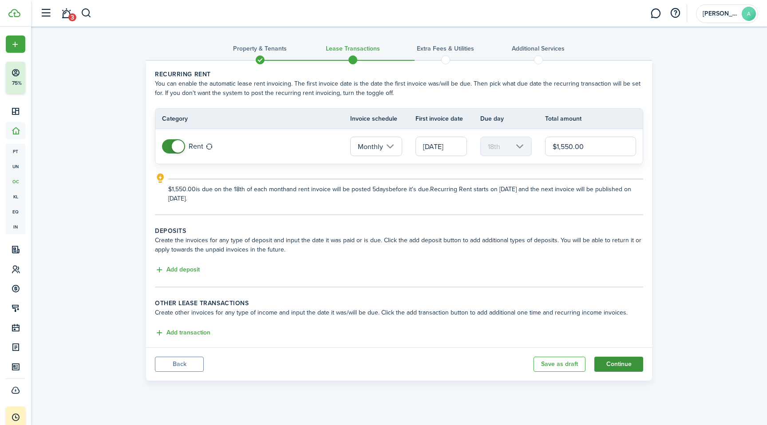
click at [620, 367] on button "Continue" at bounding box center [618, 364] width 49 height 15
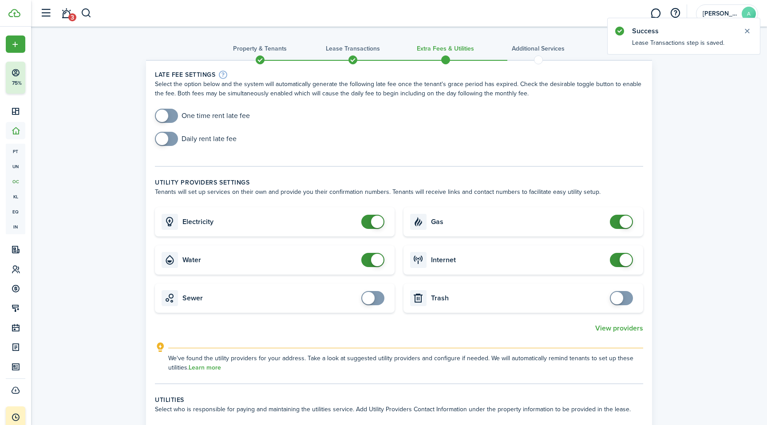
checkbox input "true"
click at [163, 141] on span at bounding box center [162, 139] width 12 height 12
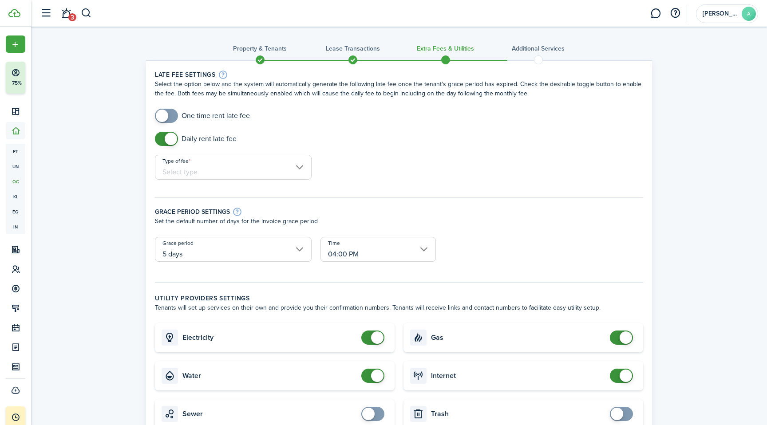
click at [269, 171] on input "Type of fee" at bounding box center [233, 167] width 157 height 25
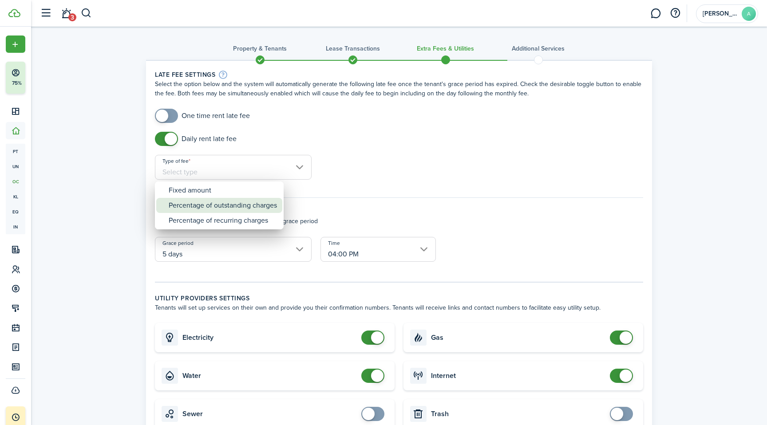
click at [265, 201] on div "Percentage of outstanding charges" at bounding box center [223, 205] width 108 height 15
type input "Percentage of outstanding charges"
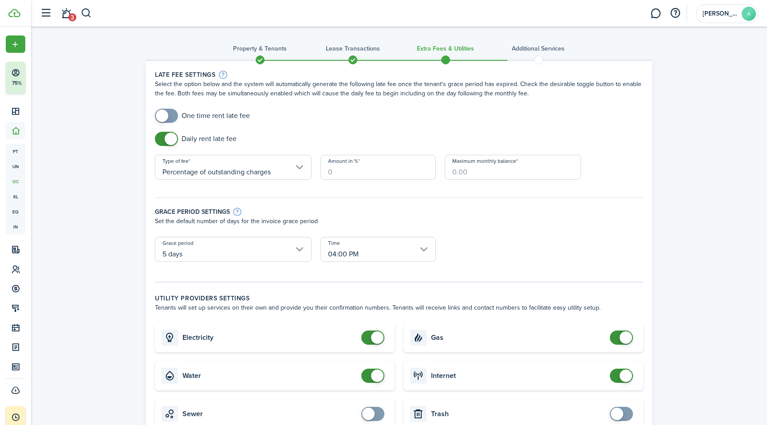
click at [372, 171] on input "Amount in %" at bounding box center [378, 167] width 115 height 25
type input "5"
click at [491, 167] on input "Maximum monthly balance" at bounding box center [513, 167] width 136 height 25
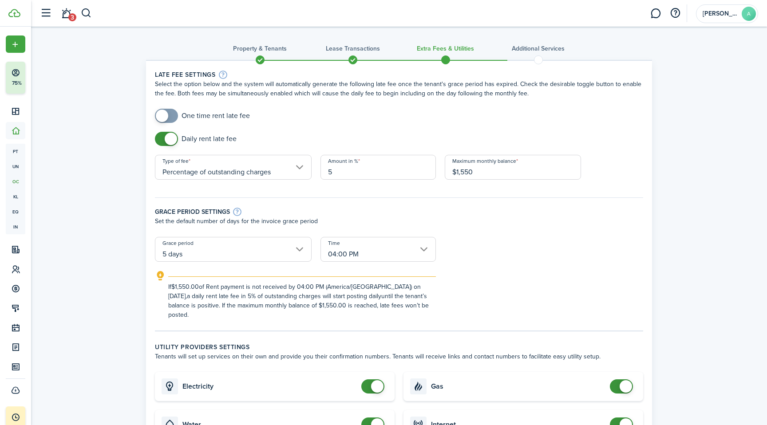
type input "$1,550.00"
click at [480, 224] on p "Set the default number of days for the invoice grace period" at bounding box center [399, 221] width 488 height 9
click at [297, 171] on input "Percentage of outstanding charges" at bounding box center [233, 167] width 157 height 25
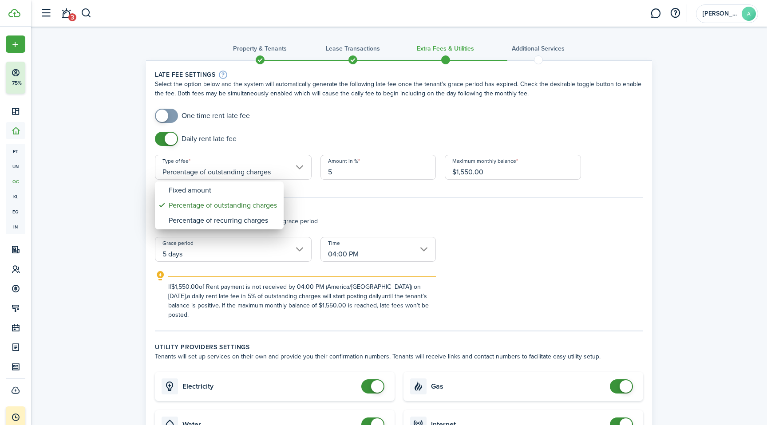
click at [341, 199] on div at bounding box center [383, 212] width 909 height 567
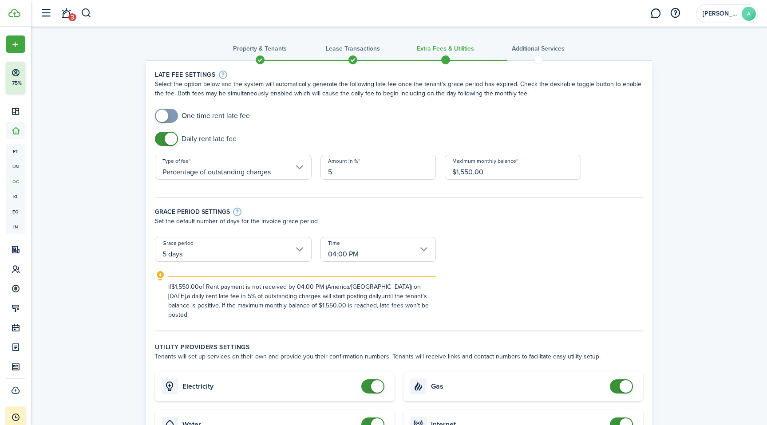
checkbox input "true"
click at [163, 114] on span at bounding box center [162, 116] width 12 height 12
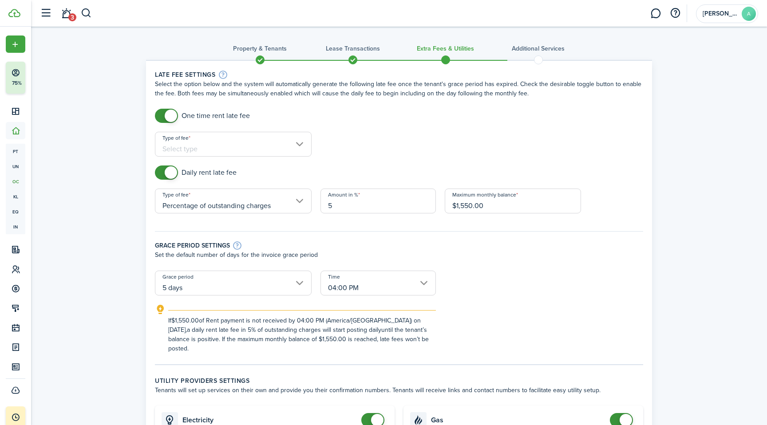
click at [216, 144] on input "Type of fee" at bounding box center [233, 144] width 157 height 25
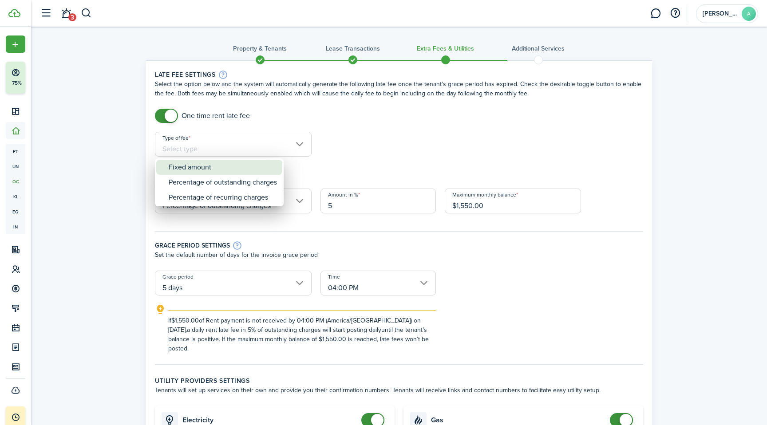
click at [217, 165] on div "Fixed amount" at bounding box center [223, 167] width 108 height 15
type input "Fixed amount"
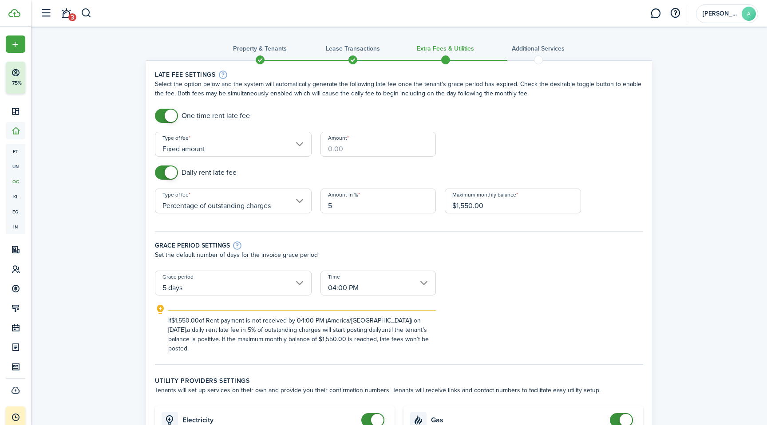
click at [371, 153] on input "Amount" at bounding box center [378, 144] width 115 height 25
checkbox input "false"
click at [171, 116] on span at bounding box center [171, 116] width 12 height 12
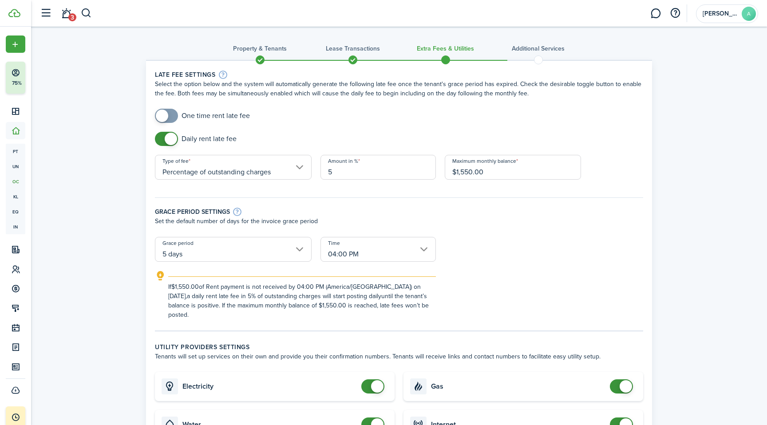
click at [299, 176] on input "Percentage of outstanding charges" at bounding box center [233, 167] width 157 height 25
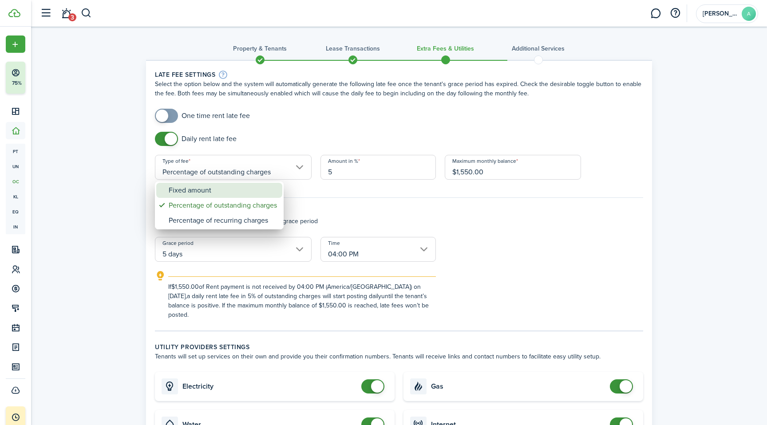
click at [251, 188] on div "Fixed amount" at bounding box center [223, 190] width 108 height 15
type input "Fixed amount"
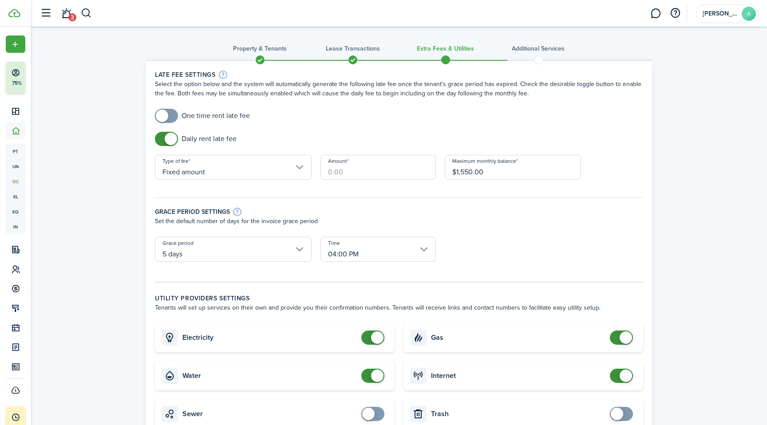
click at [376, 171] on input "Amount" at bounding box center [378, 167] width 115 height 25
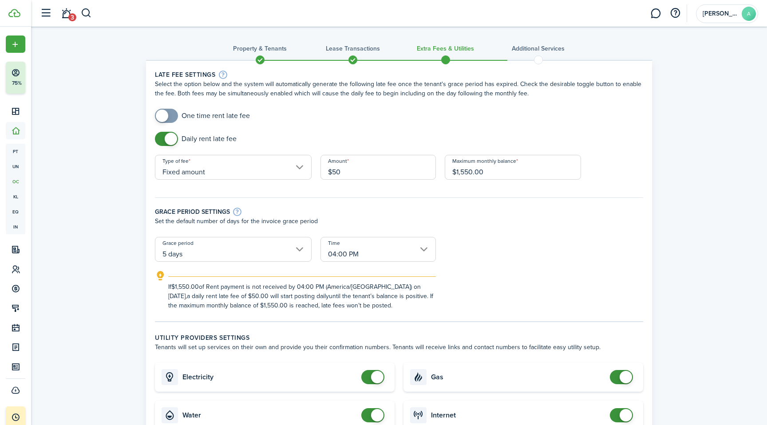
click at [376, 171] on input "$50" at bounding box center [378, 167] width 115 height 25
type input "$50.00"
click at [467, 269] on form "One time rent late fee Daily rent late fee Type of fee Fixed amount Amount $50.…" at bounding box center [398, 210] width 497 height 202
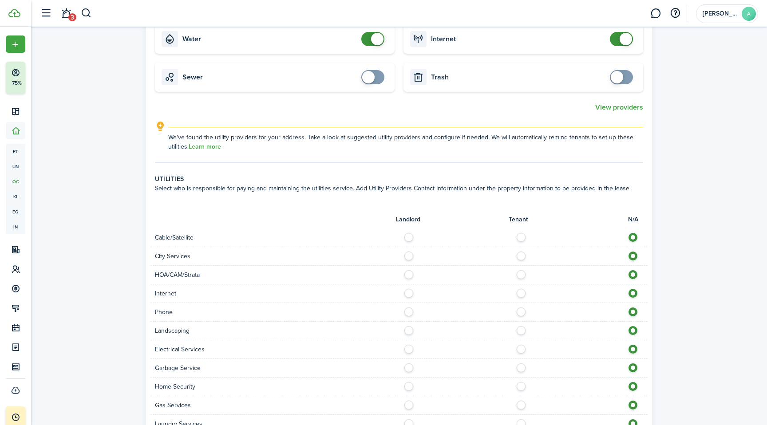
scroll to position [563, 0]
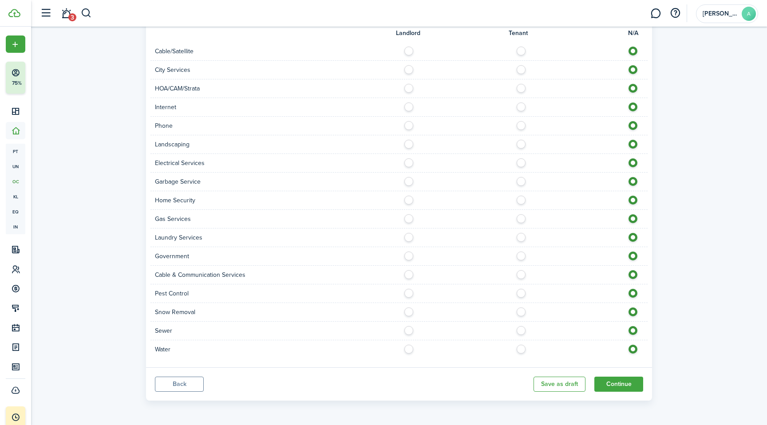
click at [520, 349] on label at bounding box center [524, 347] width 16 height 4
radio input "true"
click at [521, 331] on label at bounding box center [524, 328] width 16 height 4
radio input "true"
click at [520, 293] on label at bounding box center [524, 291] width 16 height 4
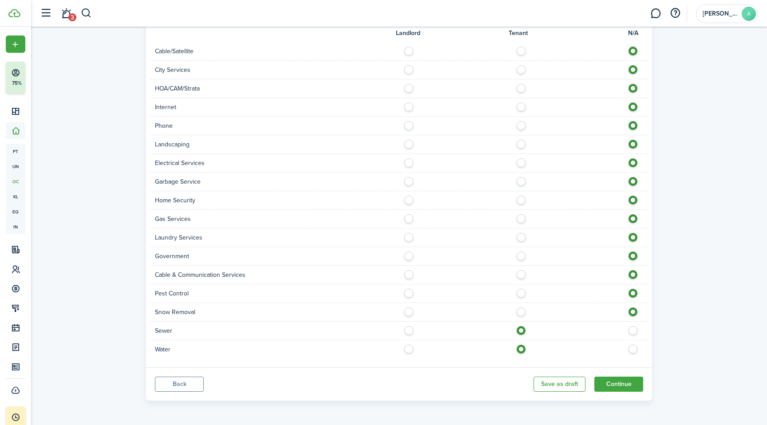
radio input "true"
click at [521, 275] on label at bounding box center [524, 272] width 16 height 4
radio input "true"
click at [519, 235] on label at bounding box center [524, 235] width 16 height 4
radio input "true"
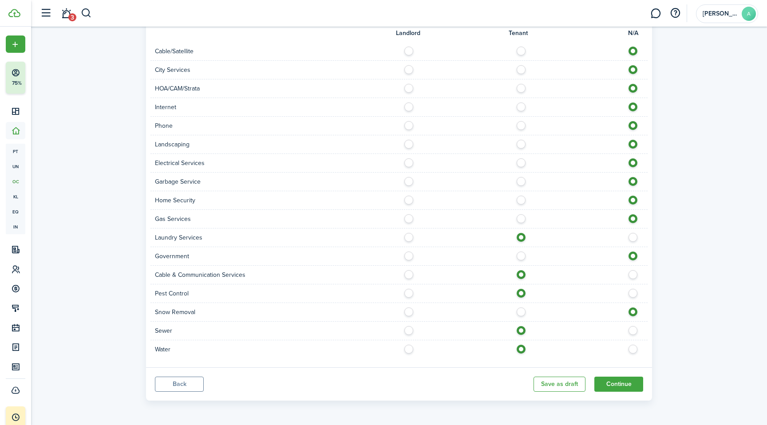
click at [521, 200] on label at bounding box center [524, 198] width 16 height 4
radio input "true"
click at [521, 178] on label at bounding box center [524, 179] width 16 height 4
radio input "true"
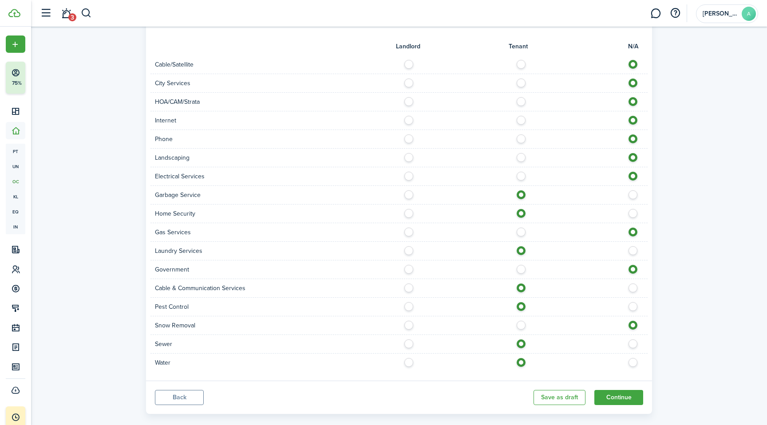
click at [521, 176] on label at bounding box center [524, 174] width 16 height 4
radio input "true"
click at [521, 155] on label at bounding box center [524, 155] width 16 height 4
radio input "true"
click at [520, 120] on label at bounding box center [524, 118] width 16 height 4
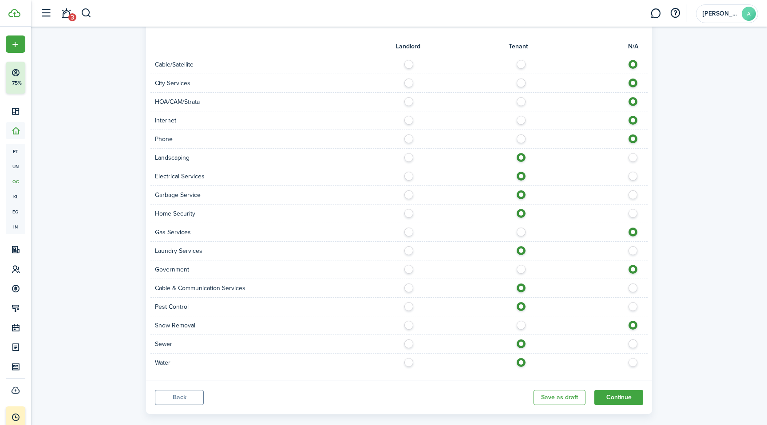
radio input "true"
click at [522, 83] on label at bounding box center [524, 81] width 16 height 4
radio input "true"
click at [522, 60] on label at bounding box center [524, 62] width 16 height 4
radio input "true"
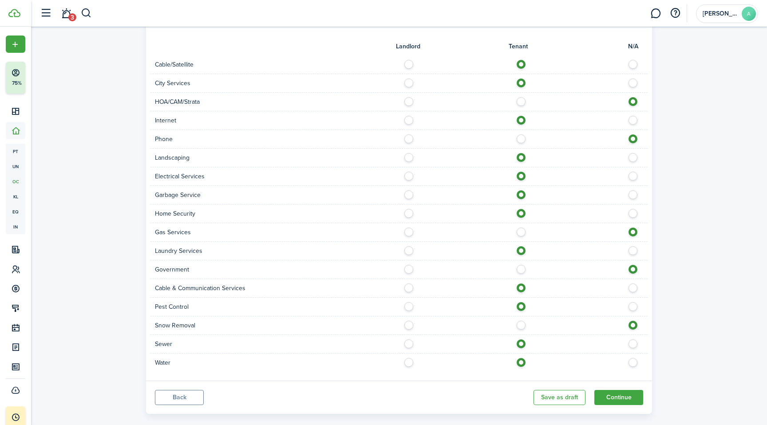
scroll to position [563, 0]
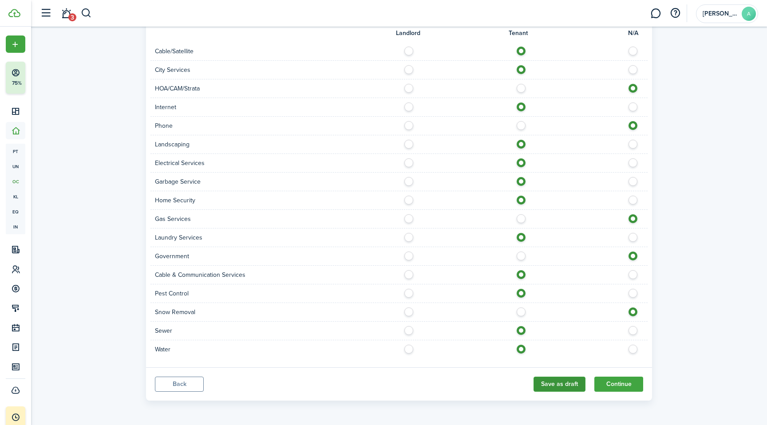
click at [556, 379] on button "Save as draft" at bounding box center [560, 384] width 52 height 15
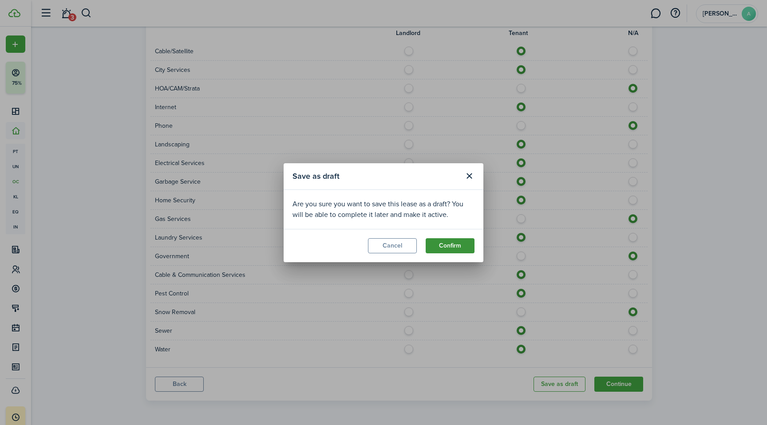
click at [456, 240] on button "Confirm" at bounding box center [450, 245] width 49 height 15
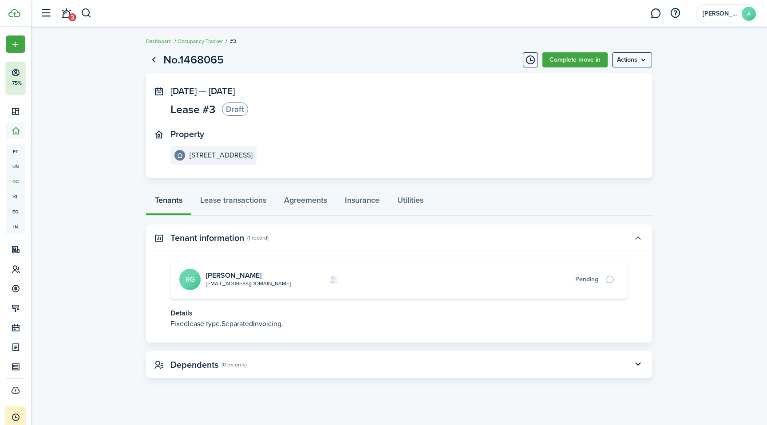
click at [638, 237] on button "button" at bounding box center [637, 237] width 15 height 15
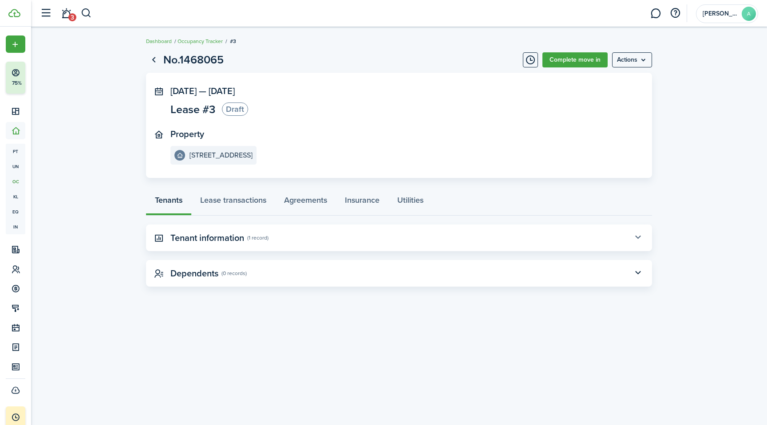
click at [638, 237] on button "button" at bounding box center [637, 237] width 15 height 15
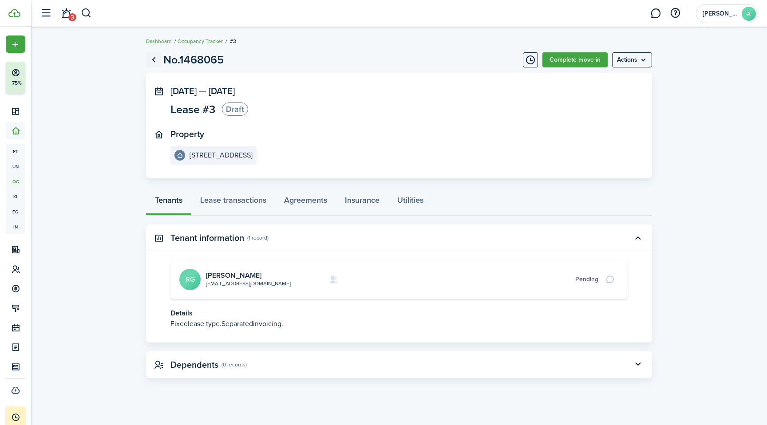
click at [154, 62] on link "Go back" at bounding box center [153, 59] width 15 height 15
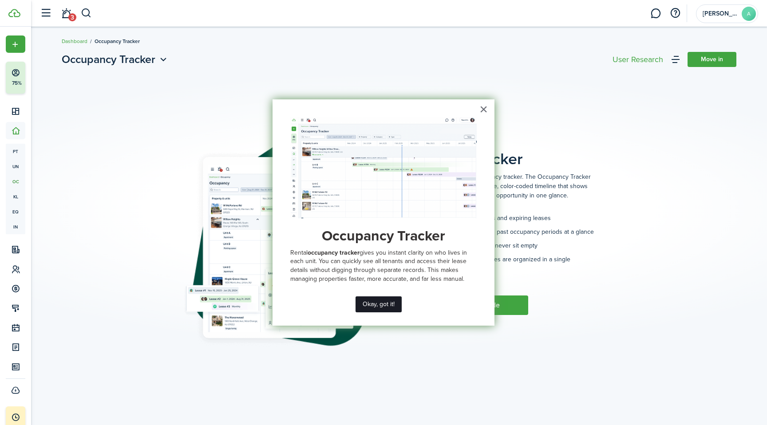
click at [386, 308] on button "Okay, got it!" at bounding box center [379, 305] width 46 height 16
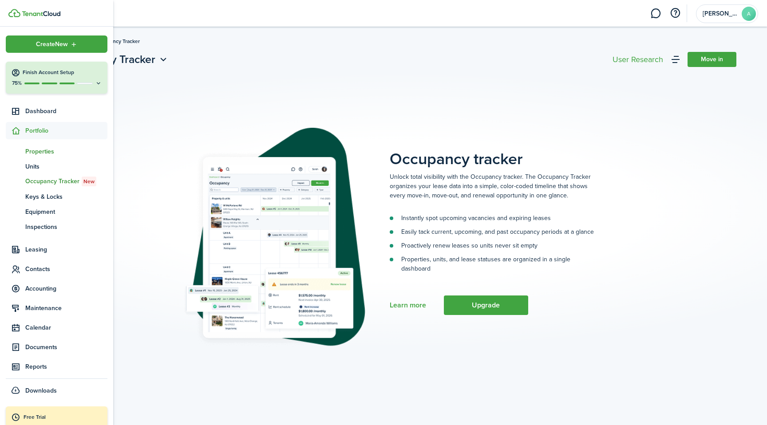
click at [50, 147] on span "Properties" at bounding box center [66, 151] width 82 height 9
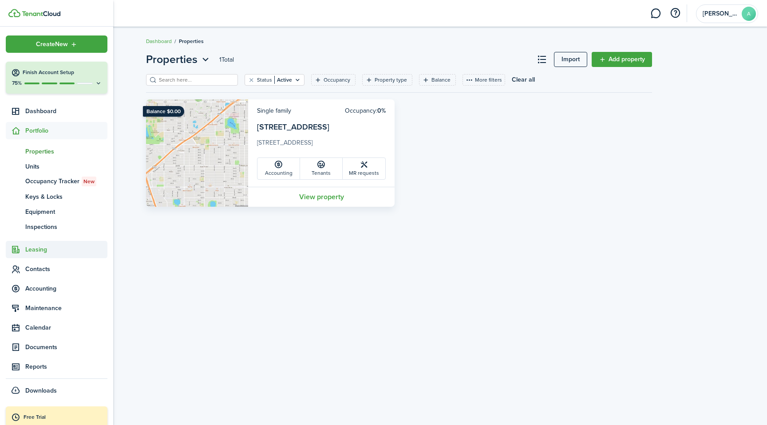
click at [49, 249] on span "Leasing" at bounding box center [66, 249] width 82 height 9
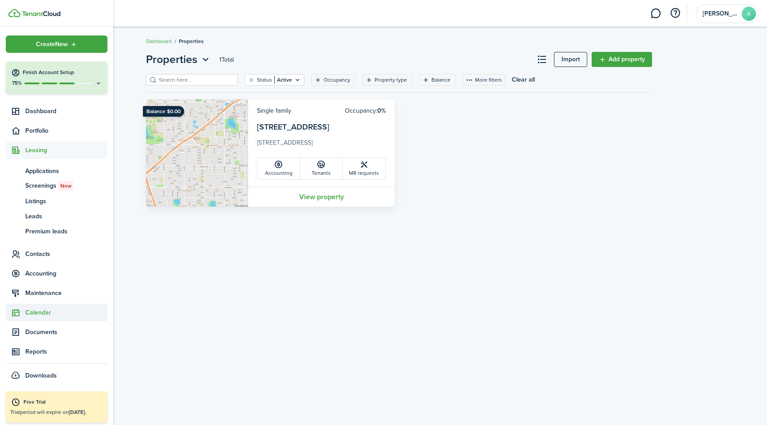
scroll to position [3, 0]
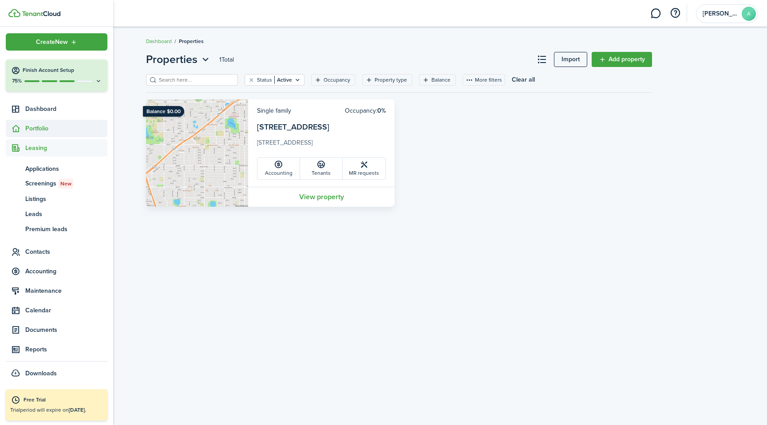
click at [48, 128] on span "Portfolio" at bounding box center [66, 128] width 82 height 9
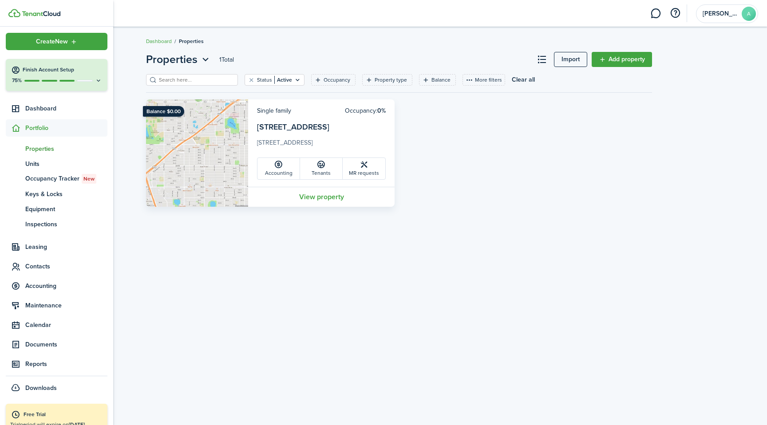
click at [47, 150] on span "Properties" at bounding box center [66, 148] width 82 height 9
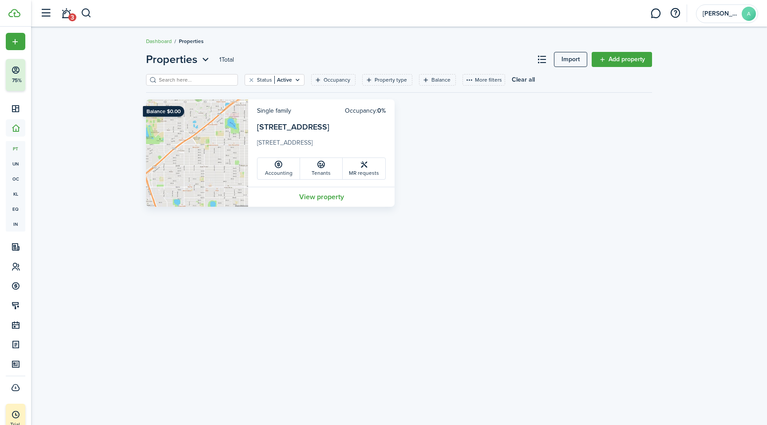
click at [218, 173] on img at bounding box center [197, 152] width 102 height 107
click at [335, 194] on link "View property" at bounding box center [321, 197] width 146 height 20
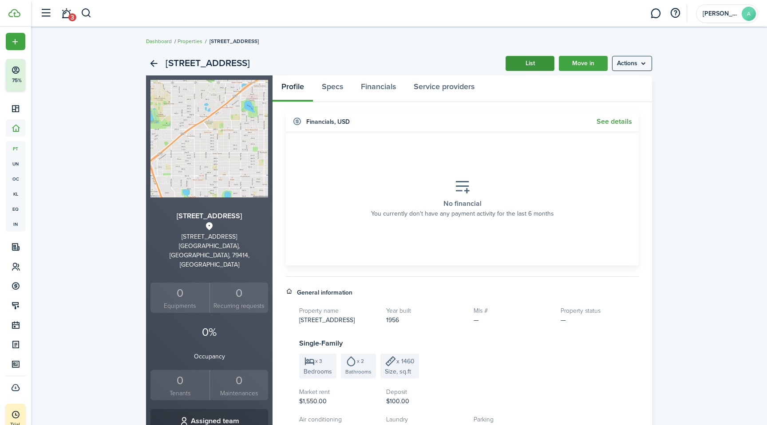
click at [534, 59] on link "List" at bounding box center [530, 63] width 49 height 15
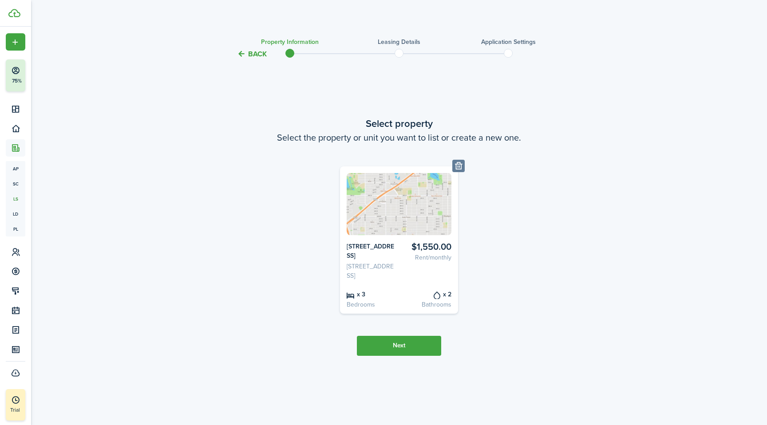
click at [245, 53] on button "Back" at bounding box center [252, 53] width 30 height 9
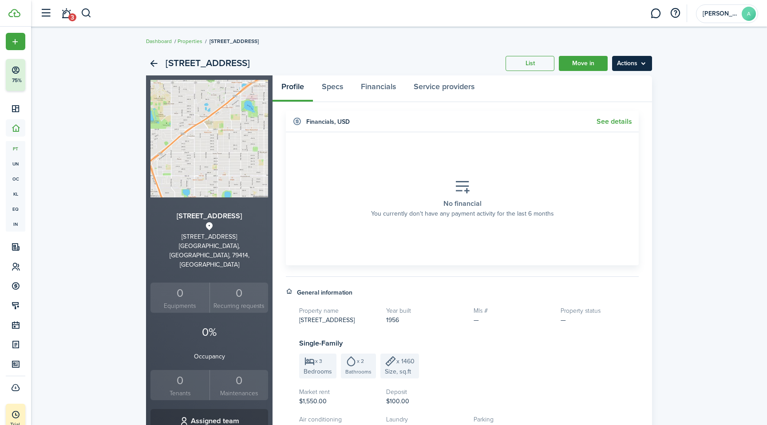
click at [639, 61] on menu-btn "Actions" at bounding box center [632, 63] width 40 height 15
click at [717, 85] on div "[STREET_ADDRESS] List Move in Actions [STREET_ADDRESS] 0 Equipments 0 Recurring…" at bounding box center [399, 342] width 736 height 591
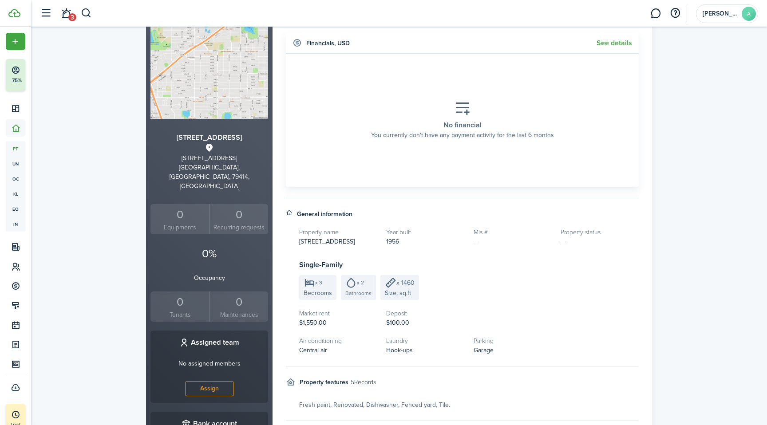
scroll to position [34, 0]
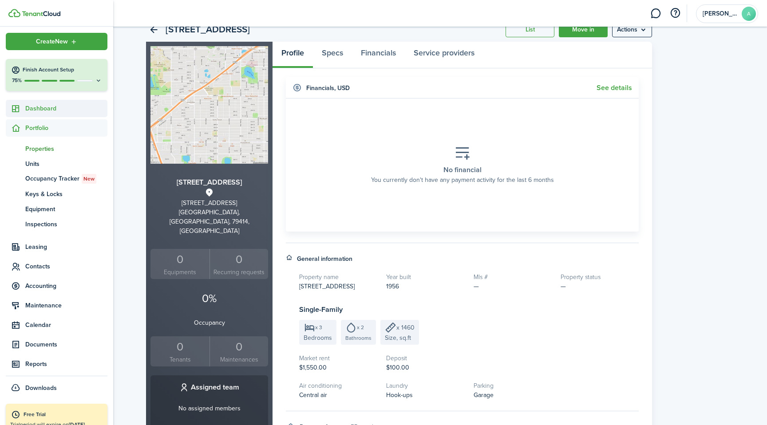
click at [48, 102] on link "Dashboard" at bounding box center [57, 108] width 102 height 17
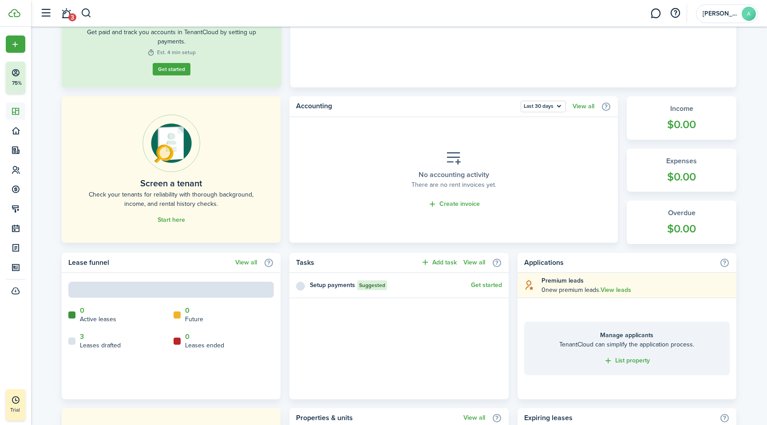
scroll to position [155, 0]
click at [82, 336] on link "3" at bounding box center [82, 336] width 4 height 8
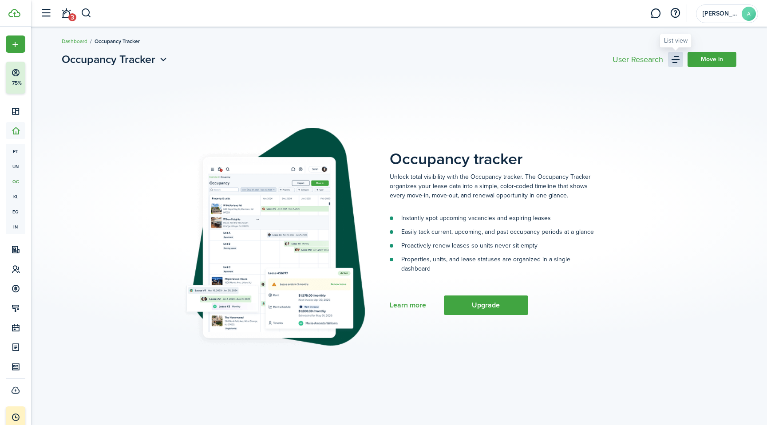
click at [676, 60] on link at bounding box center [675, 59] width 15 height 15
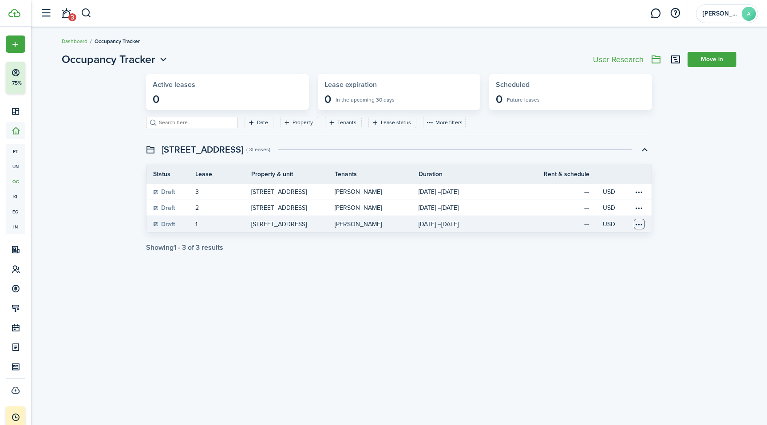
click at [640, 226] on table-menu-btn-icon at bounding box center [639, 224] width 11 height 11
click at [608, 261] on button "Delete" at bounding box center [606, 256] width 78 height 15
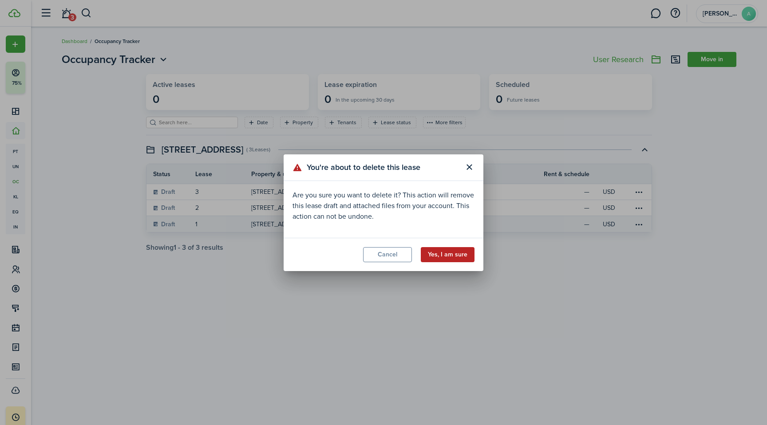
click at [451, 251] on button "Yes, I am sure" at bounding box center [448, 254] width 54 height 15
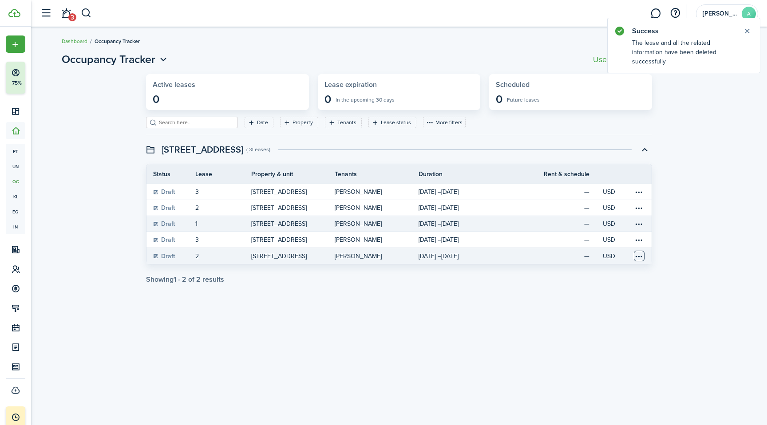
click at [641, 259] on table-menu-btn-icon at bounding box center [639, 256] width 11 height 11
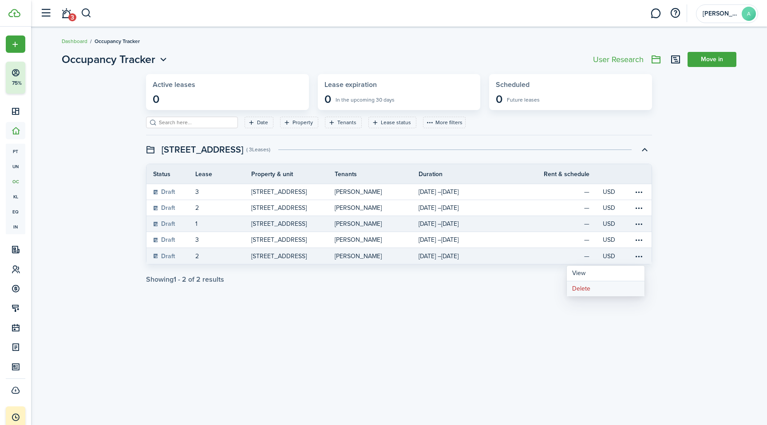
click at [597, 292] on button "Delete" at bounding box center [606, 288] width 78 height 15
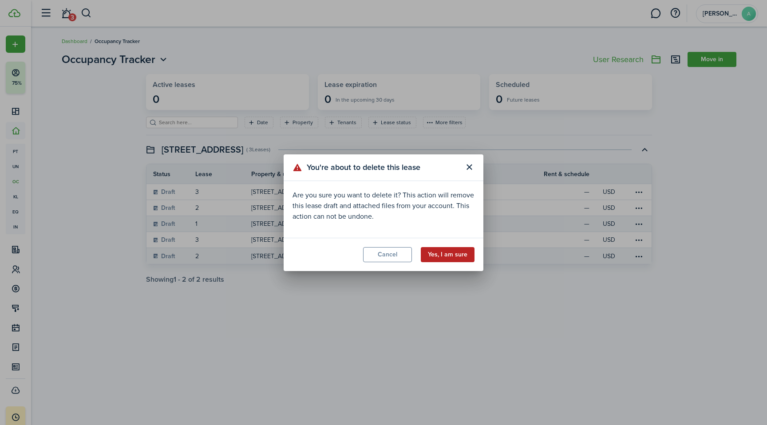
click at [458, 254] on button "Yes, I am sure" at bounding box center [448, 254] width 54 height 15
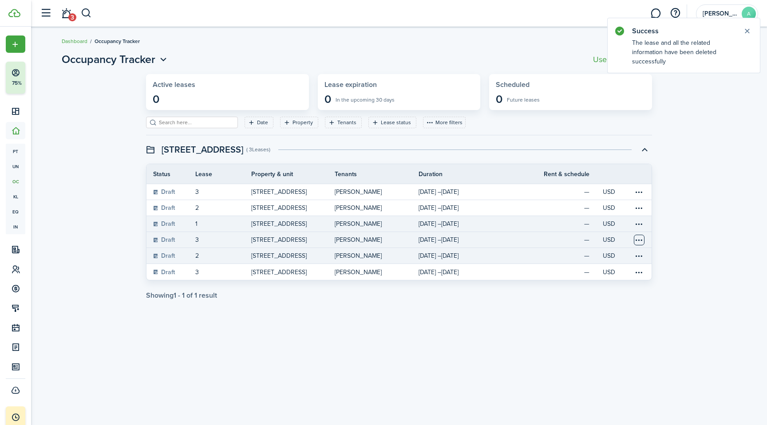
click at [640, 241] on table-menu-btn-icon at bounding box center [639, 240] width 11 height 11
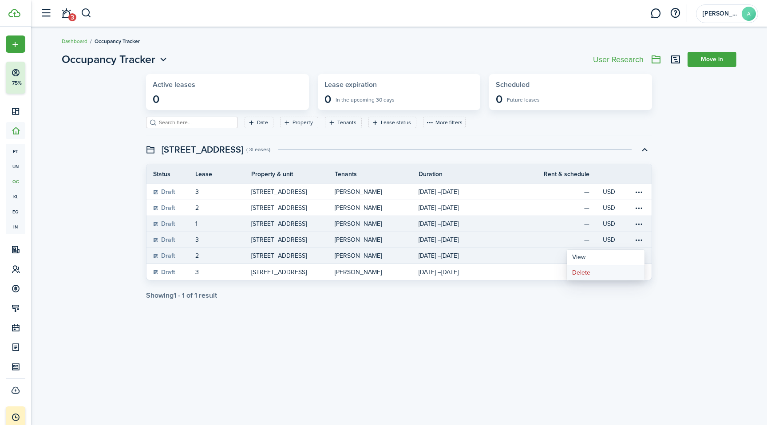
click at [580, 273] on button "Delete" at bounding box center [606, 272] width 78 height 15
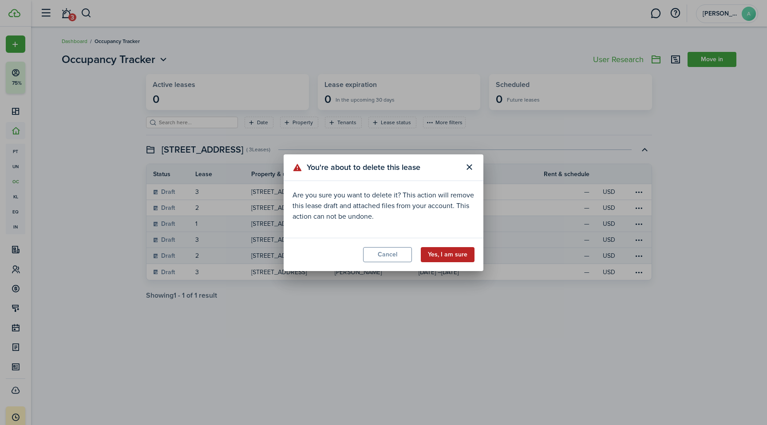
click at [450, 250] on button "Yes, I am sure" at bounding box center [448, 254] width 54 height 15
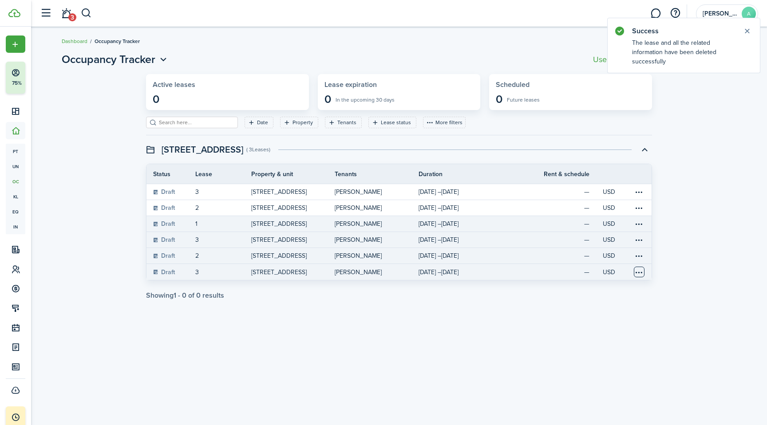
click at [638, 272] on table-menu-btn-icon at bounding box center [639, 272] width 11 height 11
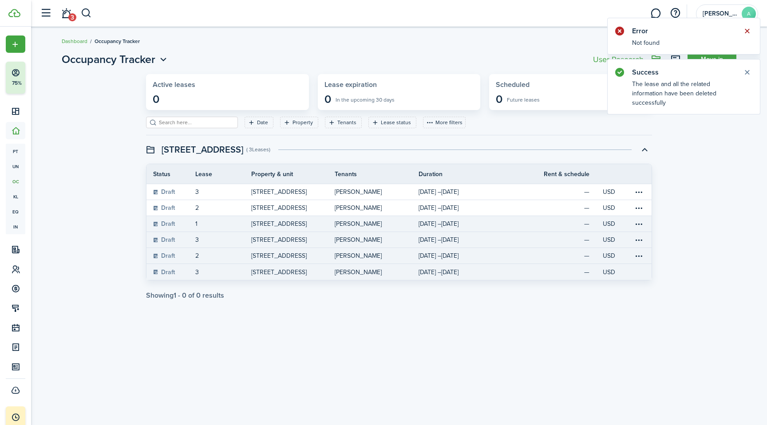
click at [748, 31] on button "Close notify" at bounding box center [747, 31] width 12 height 12
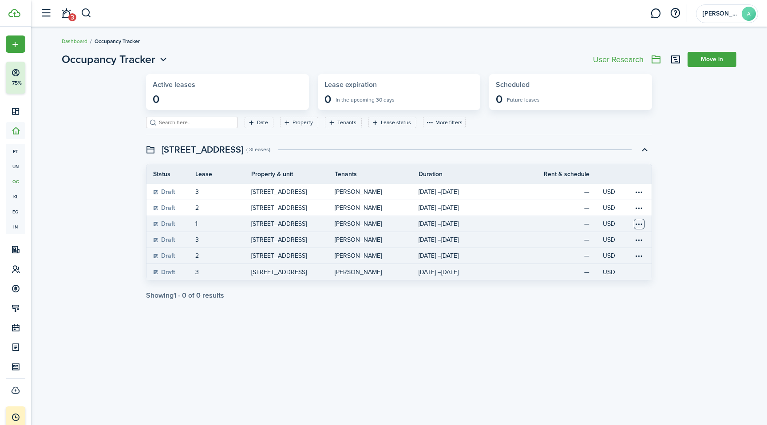
click at [639, 223] on table-menu-btn-icon "Open menu" at bounding box center [639, 224] width 11 height 11
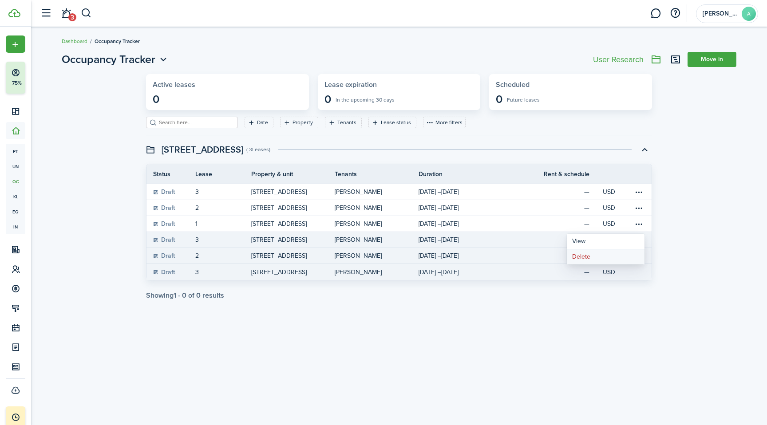
click at [584, 256] on button "Delete" at bounding box center [606, 256] width 78 height 15
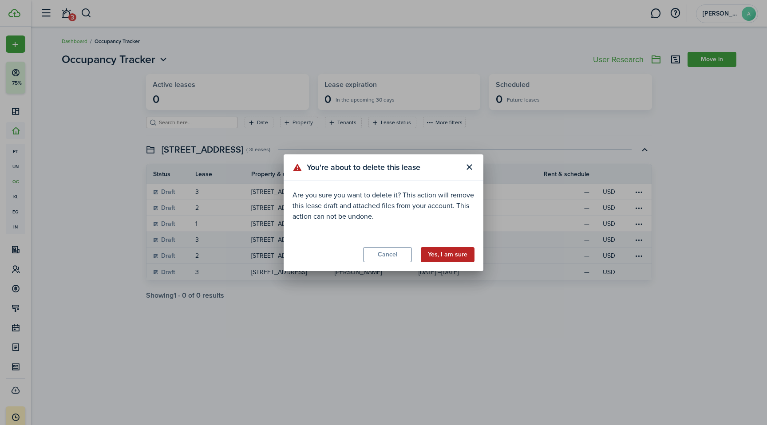
click at [447, 256] on button "Yes, I am sure" at bounding box center [448, 254] width 54 height 15
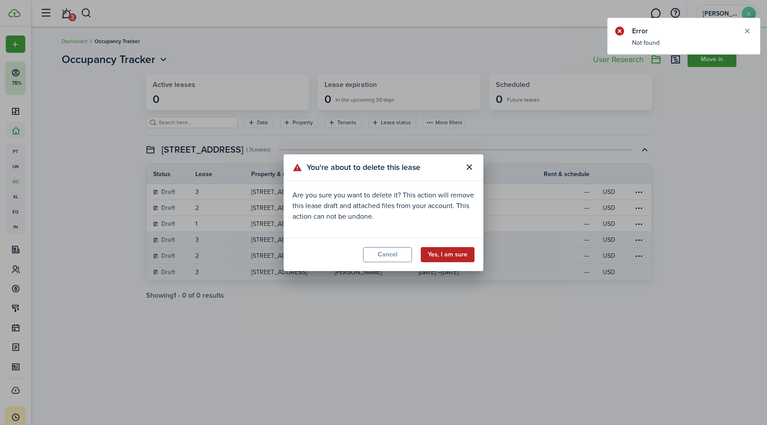
click at [447, 256] on button "Yes, I am sure" at bounding box center [448, 254] width 54 height 15
click at [469, 166] on button "Close modal" at bounding box center [469, 167] width 15 height 15
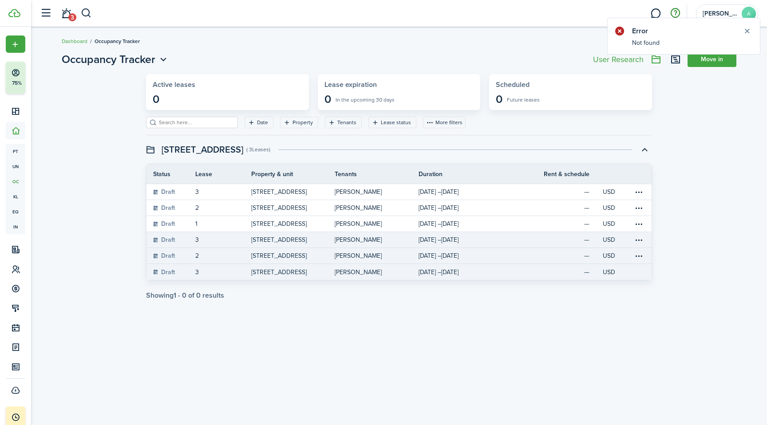
click at [673, 10] on button "button" at bounding box center [675, 13] width 15 height 15
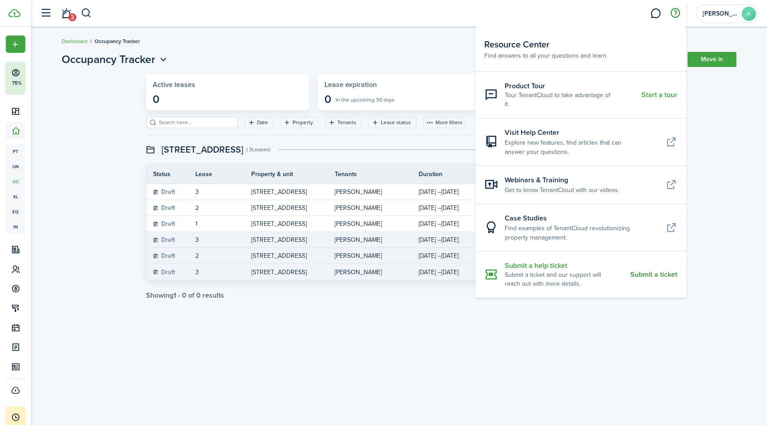
click at [574, 271] on resource-center-item-description "Submit a ticket and our support will reach out with more details." at bounding box center [564, 280] width 119 height 18
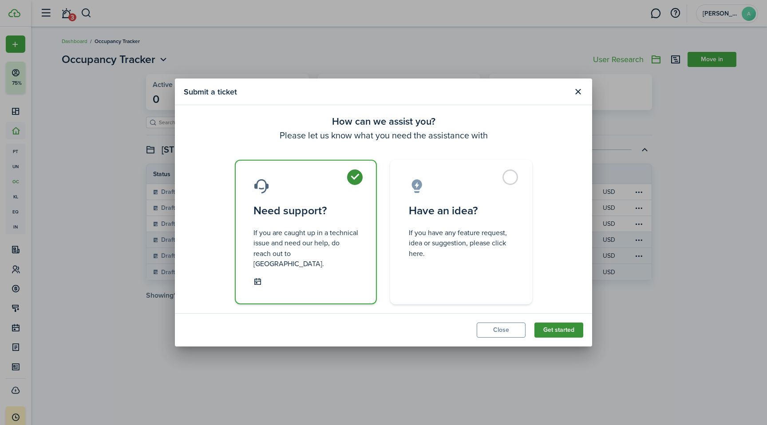
click at [568, 325] on button "Get started" at bounding box center [558, 330] width 49 height 15
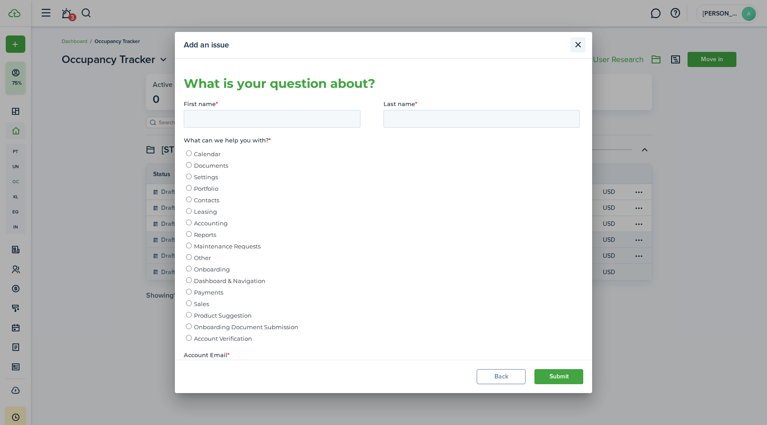
click at [579, 39] on button "Close modal" at bounding box center [577, 44] width 15 height 15
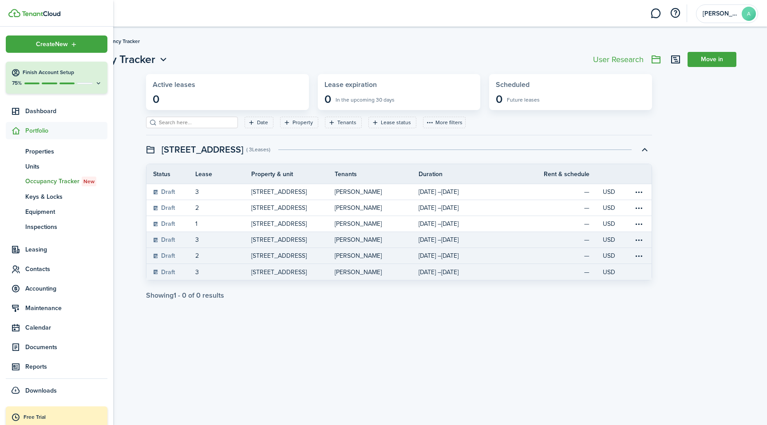
click at [37, 10] on link at bounding box center [60, 13] width 105 height 8
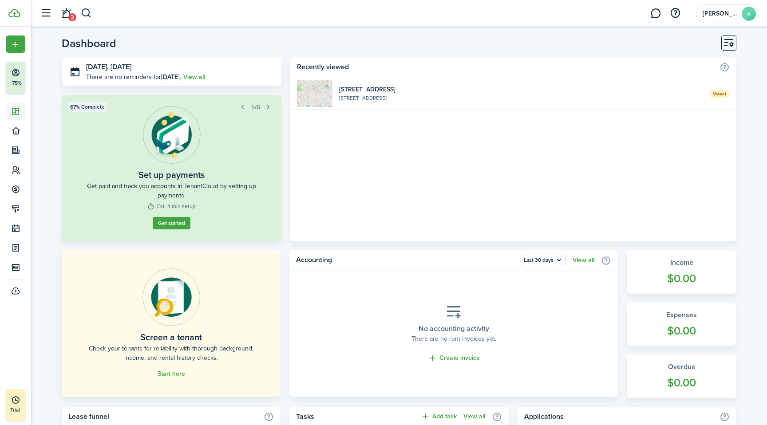
click at [149, 9] on header-wrapper "3 [PERSON_NAME]" at bounding box center [397, 13] width 723 height 27
click at [44, 17] on button "button" at bounding box center [45, 13] width 17 height 17
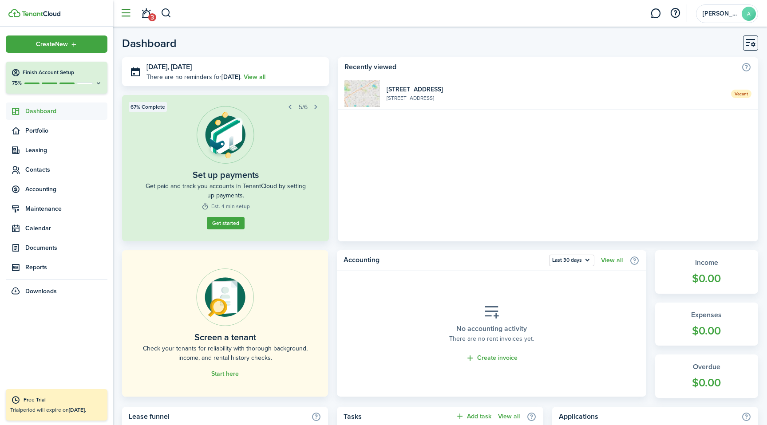
click at [123, 11] on button "button" at bounding box center [125, 13] width 17 height 17
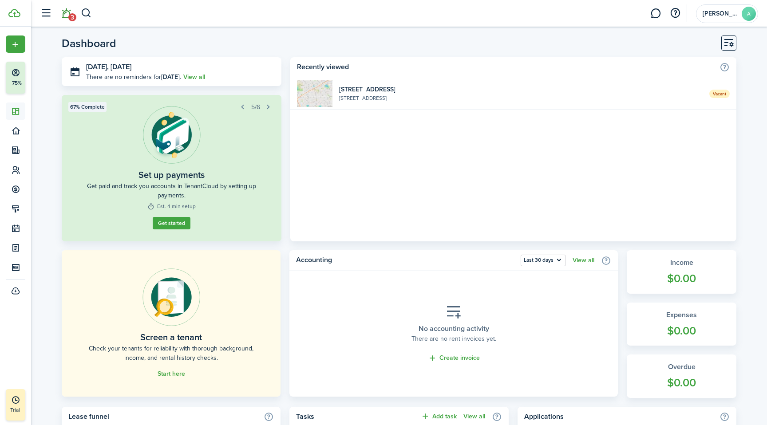
click at [70, 12] on link "3" at bounding box center [66, 13] width 17 height 23
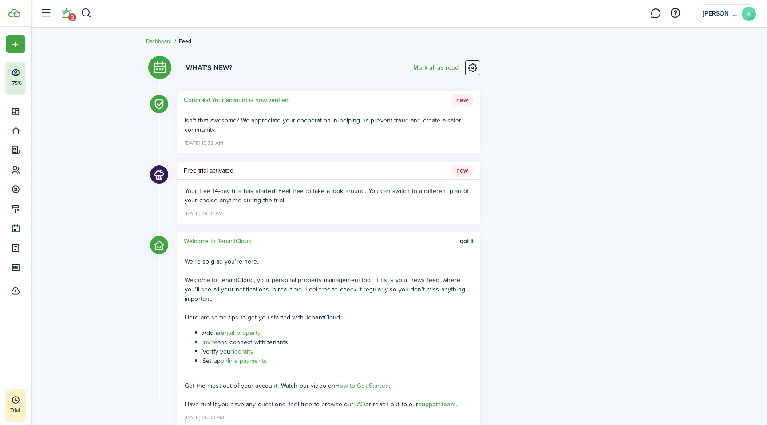
scroll to position [32, 0]
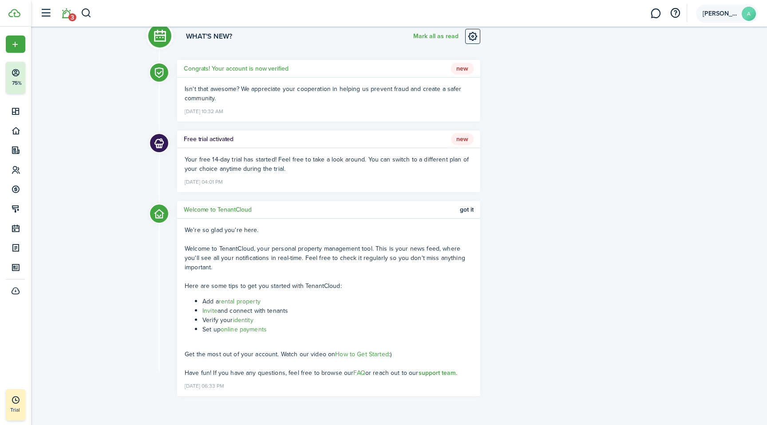
click at [708, 9] on account-user-avatar "[PERSON_NAME]" at bounding box center [727, 13] width 62 height 19
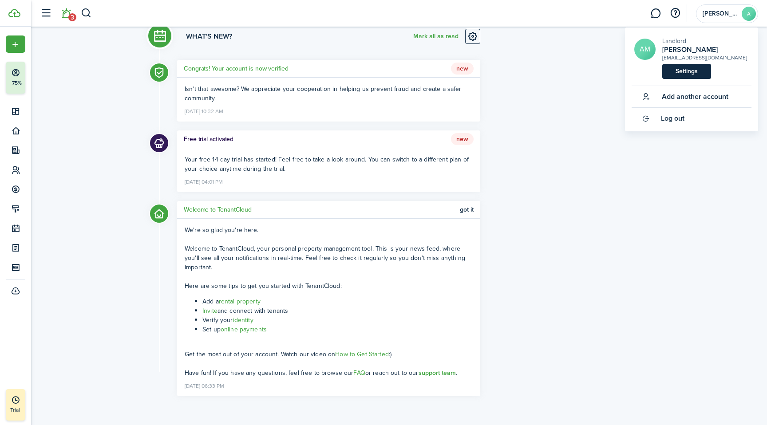
click at [698, 76] on link "Settings" at bounding box center [686, 71] width 49 height 15
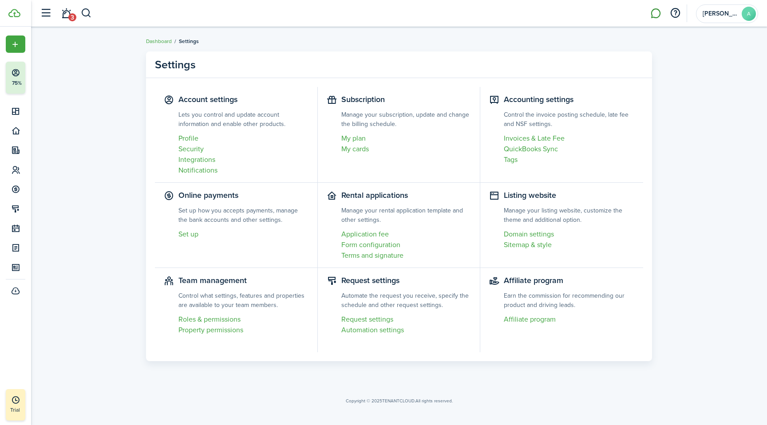
click at [657, 16] on link at bounding box center [655, 13] width 17 height 23
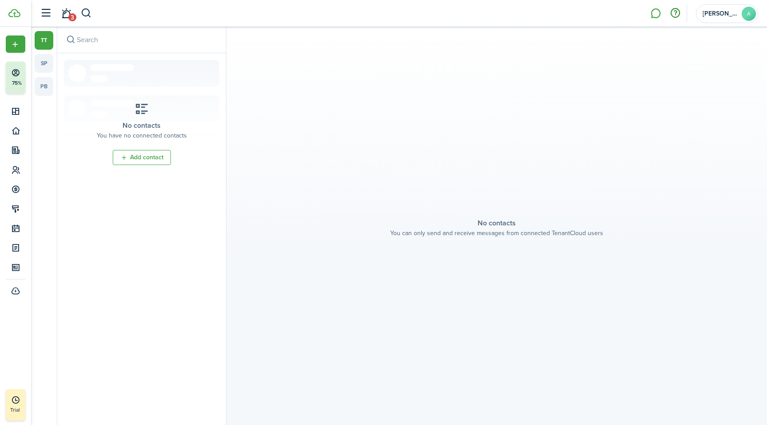
click at [679, 14] on button "button" at bounding box center [675, 13] width 15 height 15
